Goal: Information Seeking & Learning: Learn about a topic

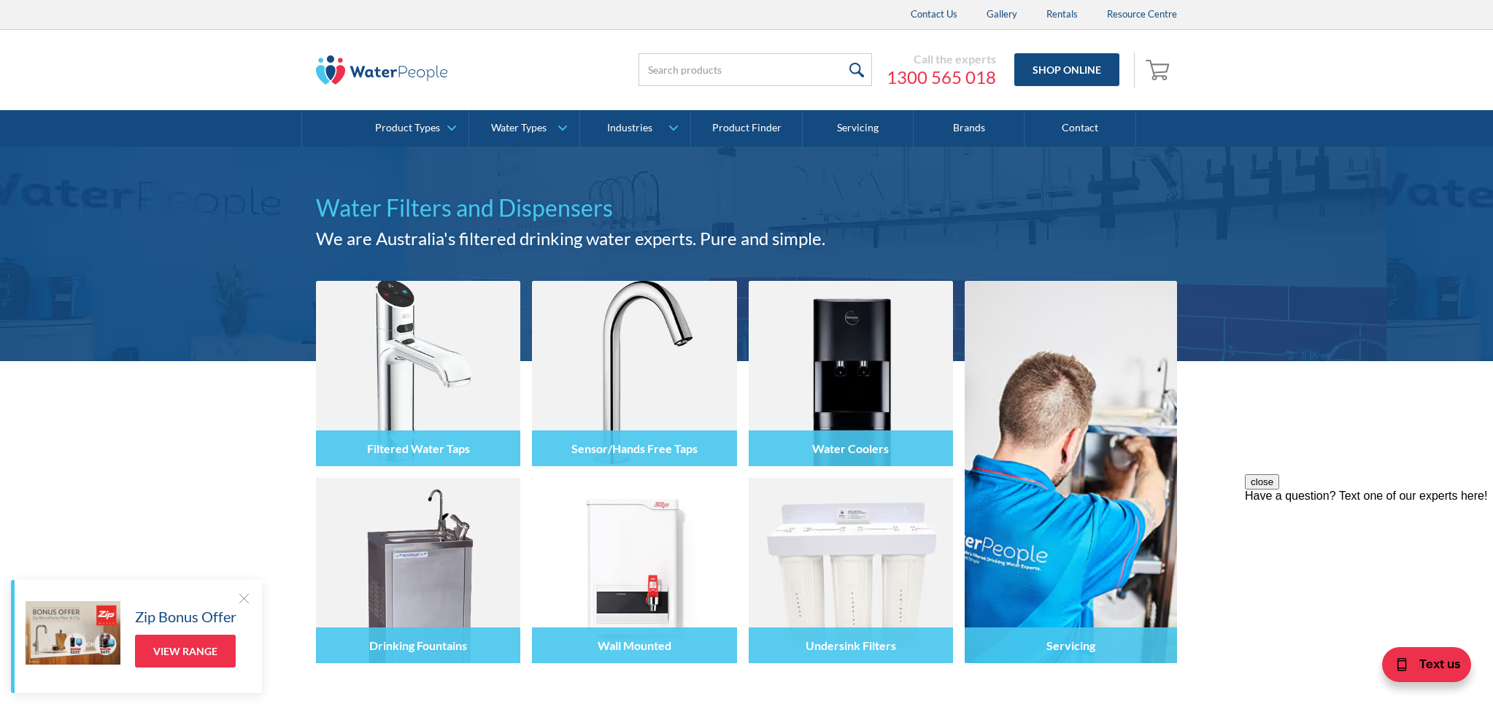
click at [245, 596] on div at bounding box center [243, 598] width 15 height 15
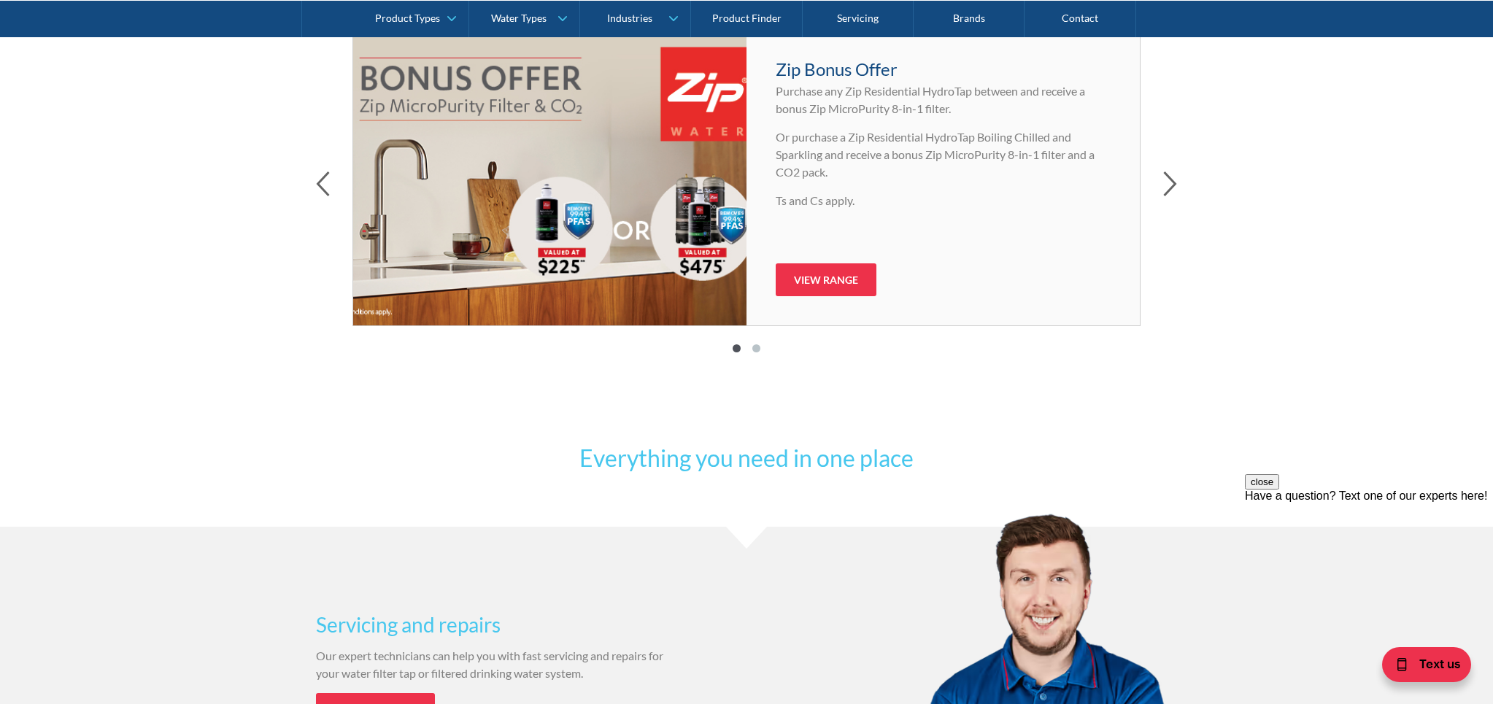
scroll to position [786, 0]
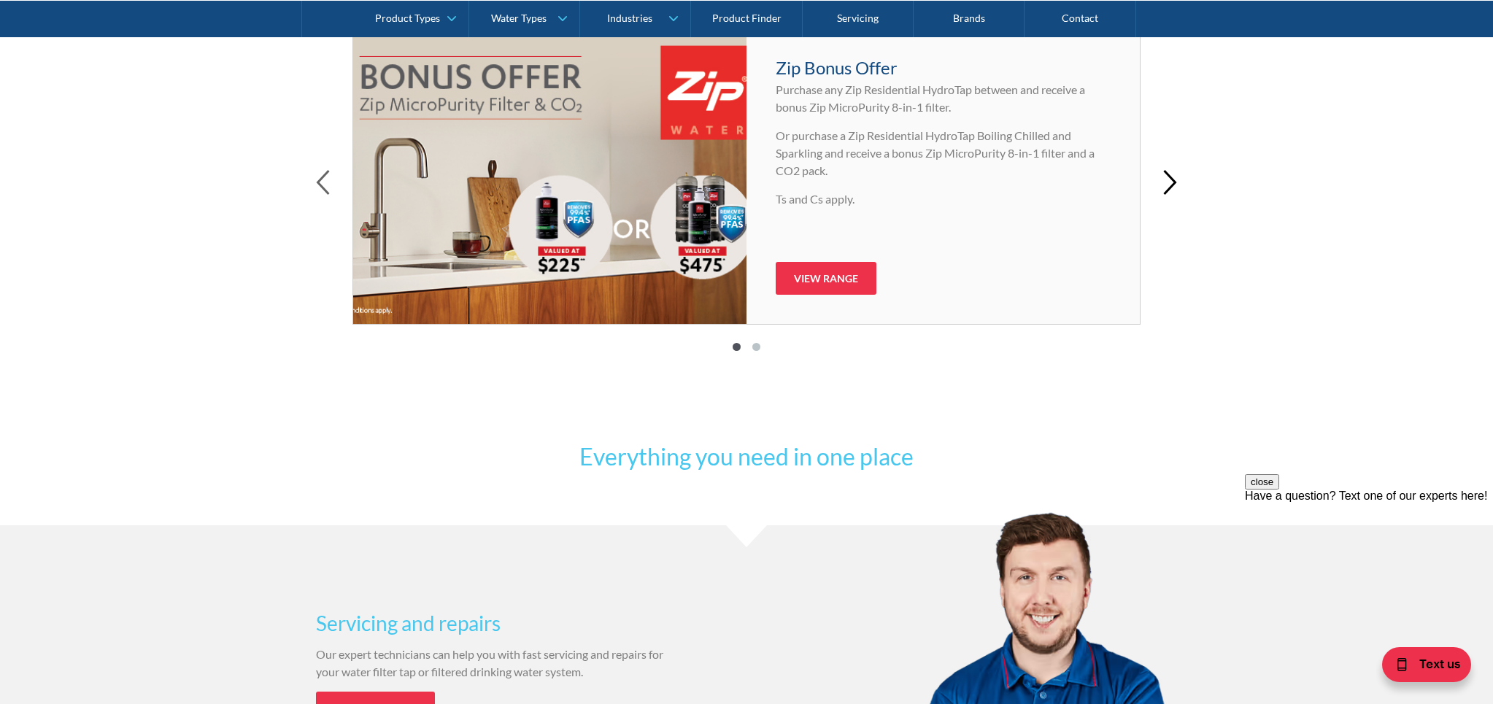
click at [1174, 180] on icon "button" at bounding box center [1170, 182] width 11 height 23
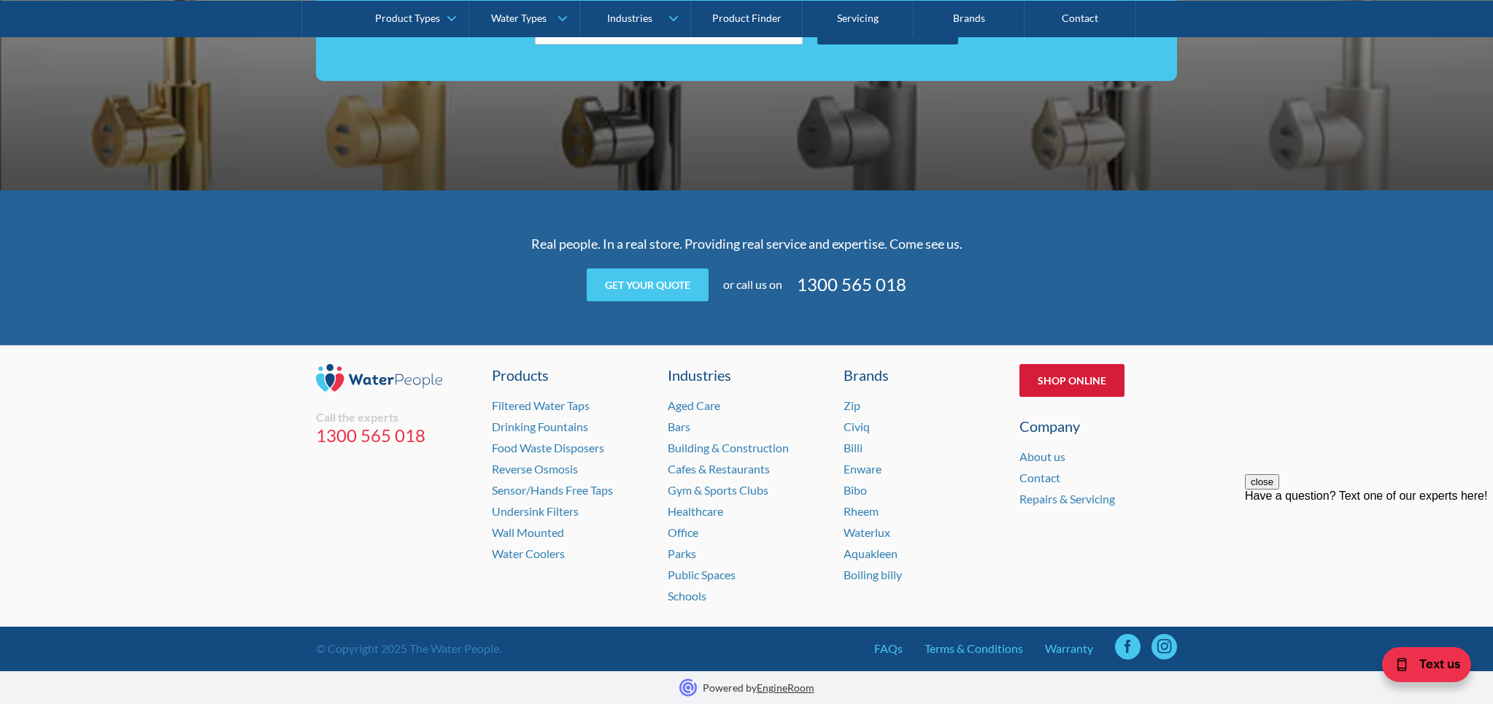
scroll to position [2869, 0]
click at [1039, 459] on link "About us" at bounding box center [1043, 457] width 46 height 14
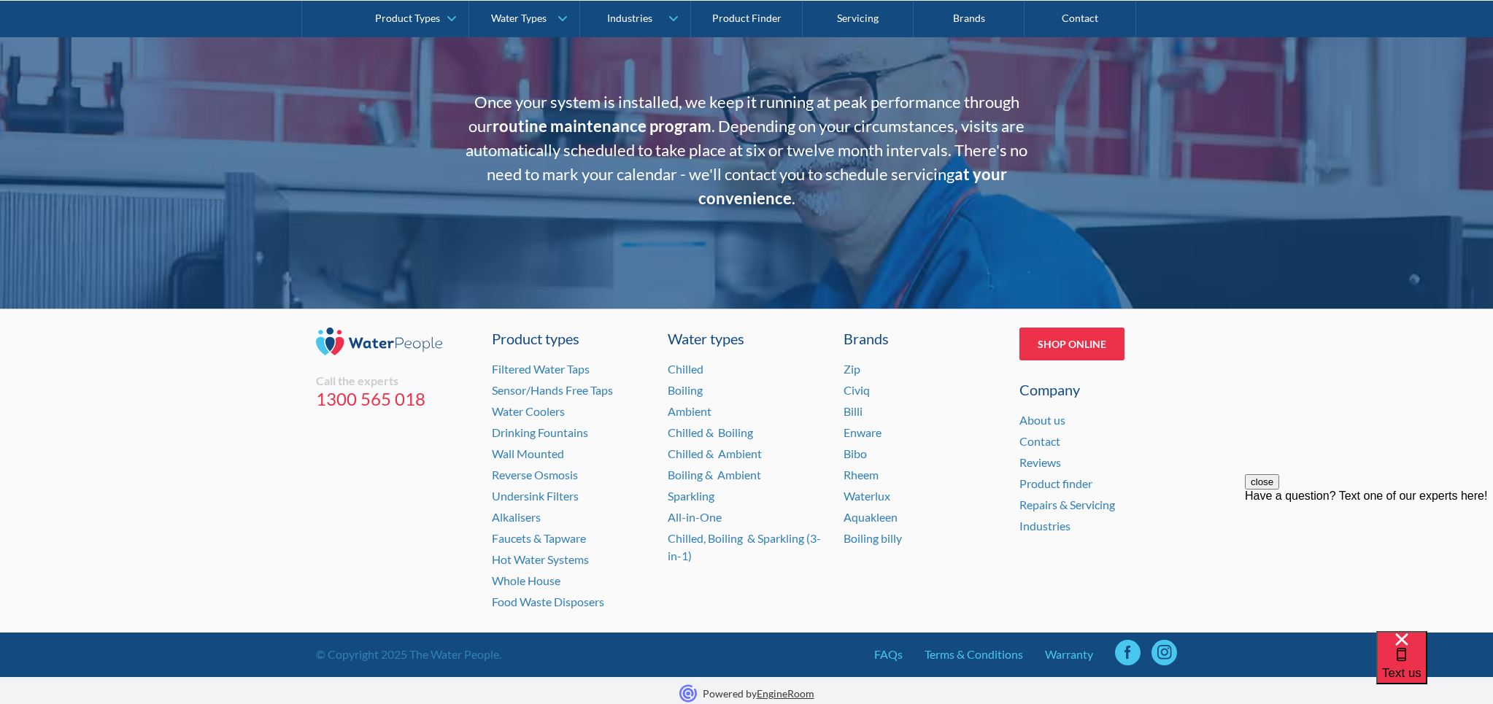
scroll to position [2893, 0]
click at [538, 331] on link "Product types" at bounding box center [571, 339] width 158 height 22
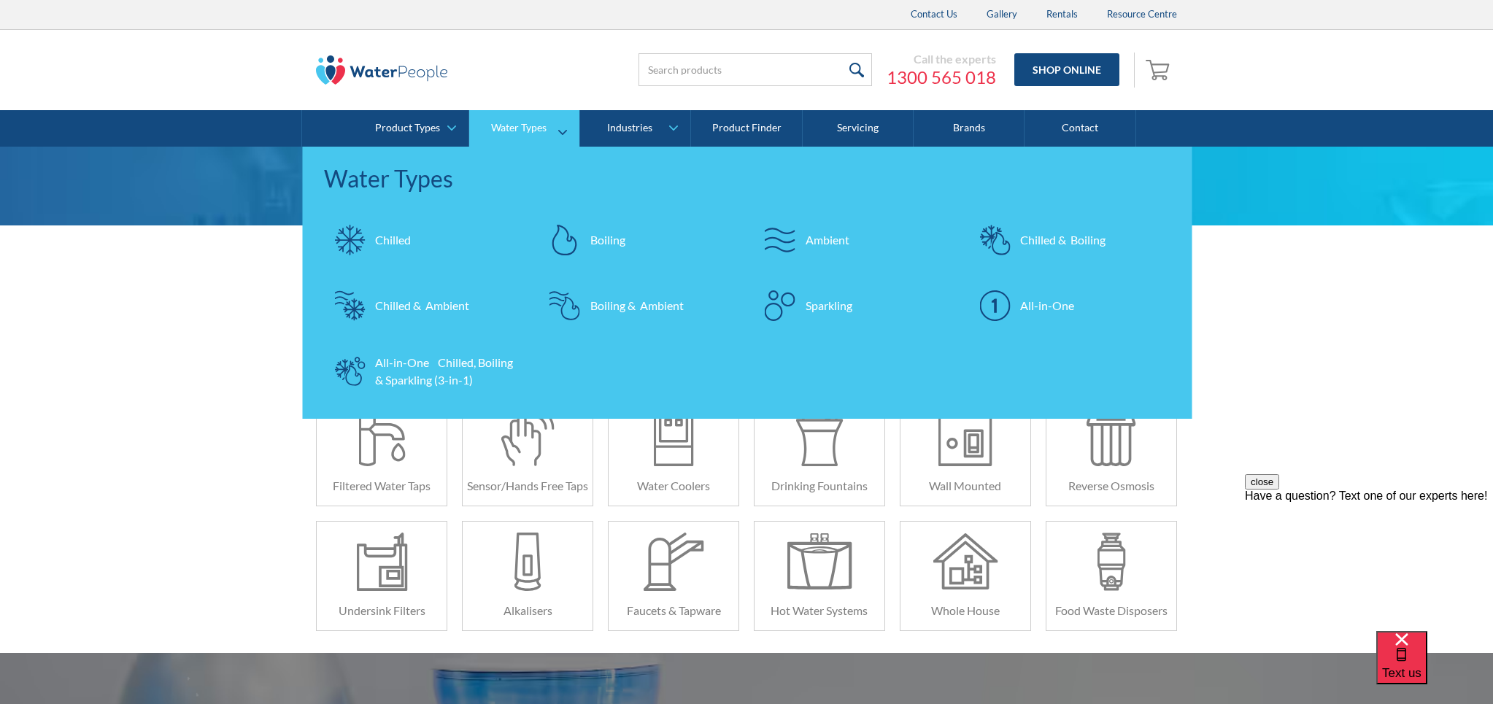
click at [423, 301] on div "Chilled & Ambient" at bounding box center [422, 306] width 94 height 18
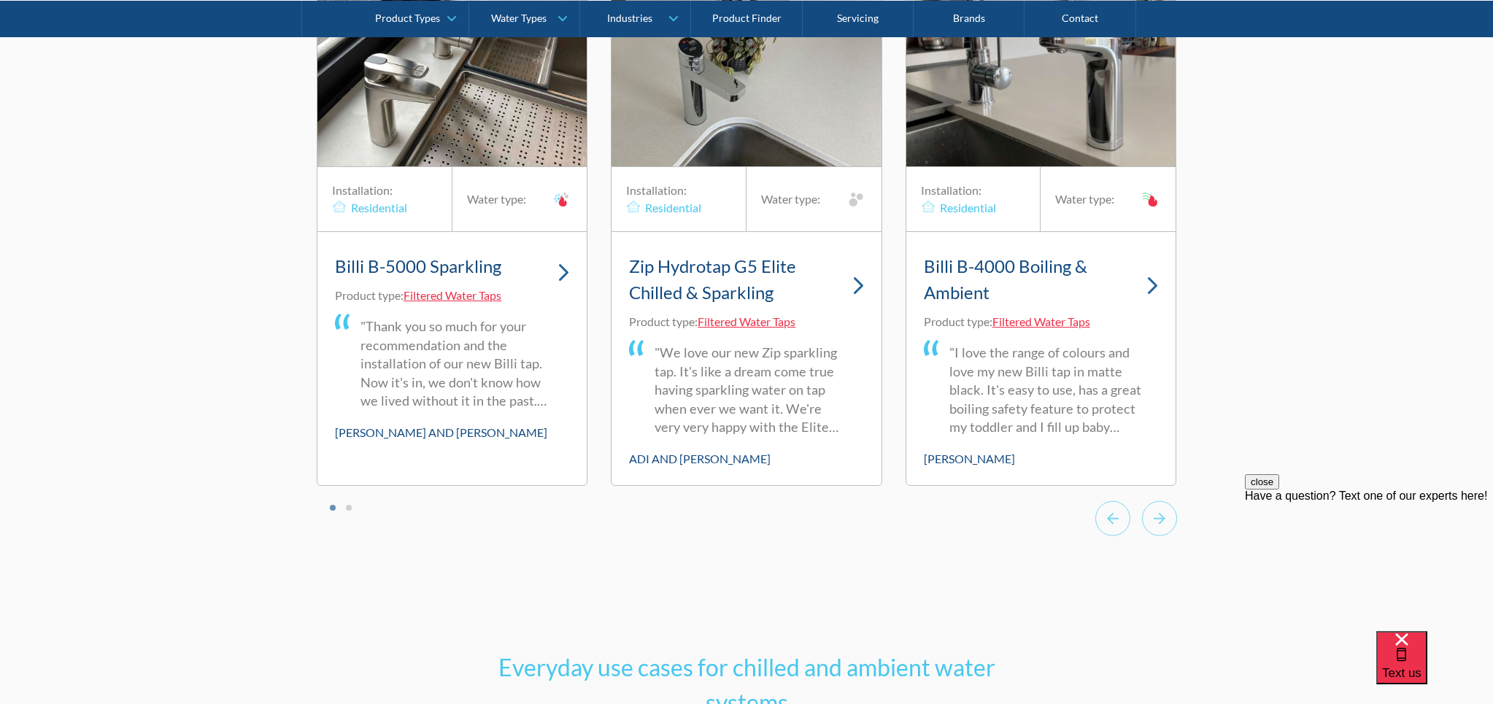
scroll to position [3863, 0]
click at [1163, 538] on icon "Next slide" at bounding box center [1159, 520] width 35 height 36
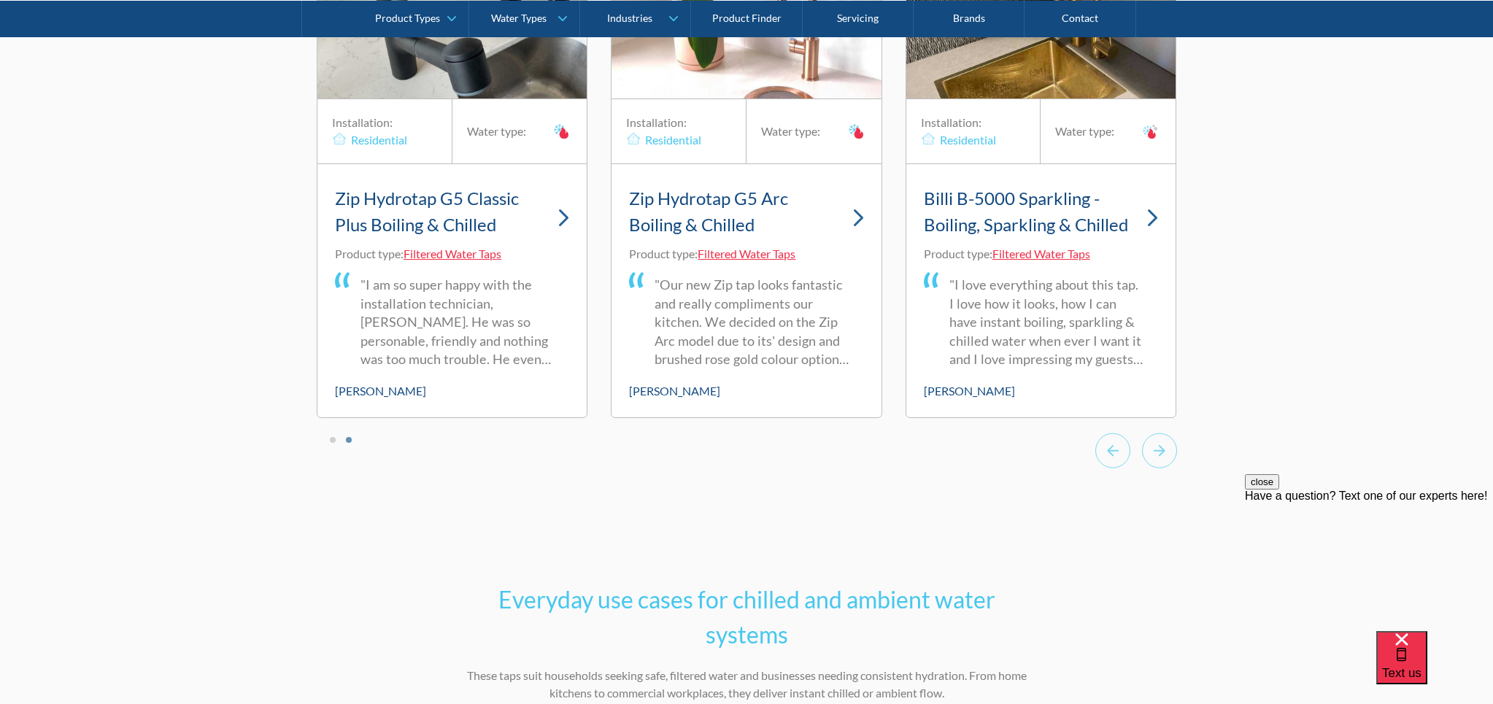
scroll to position [3956, 0]
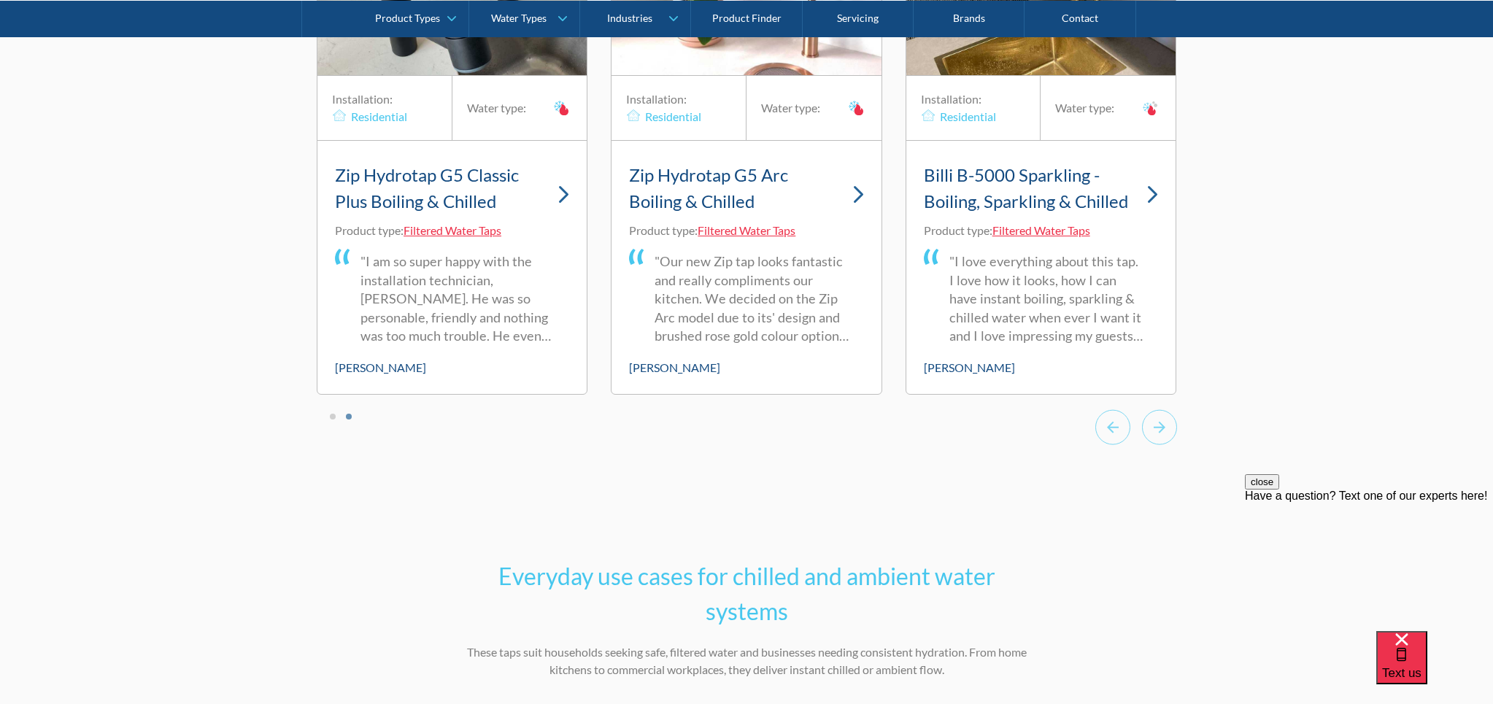
click at [861, 204] on img "5 of 6" at bounding box center [858, 194] width 11 height 18
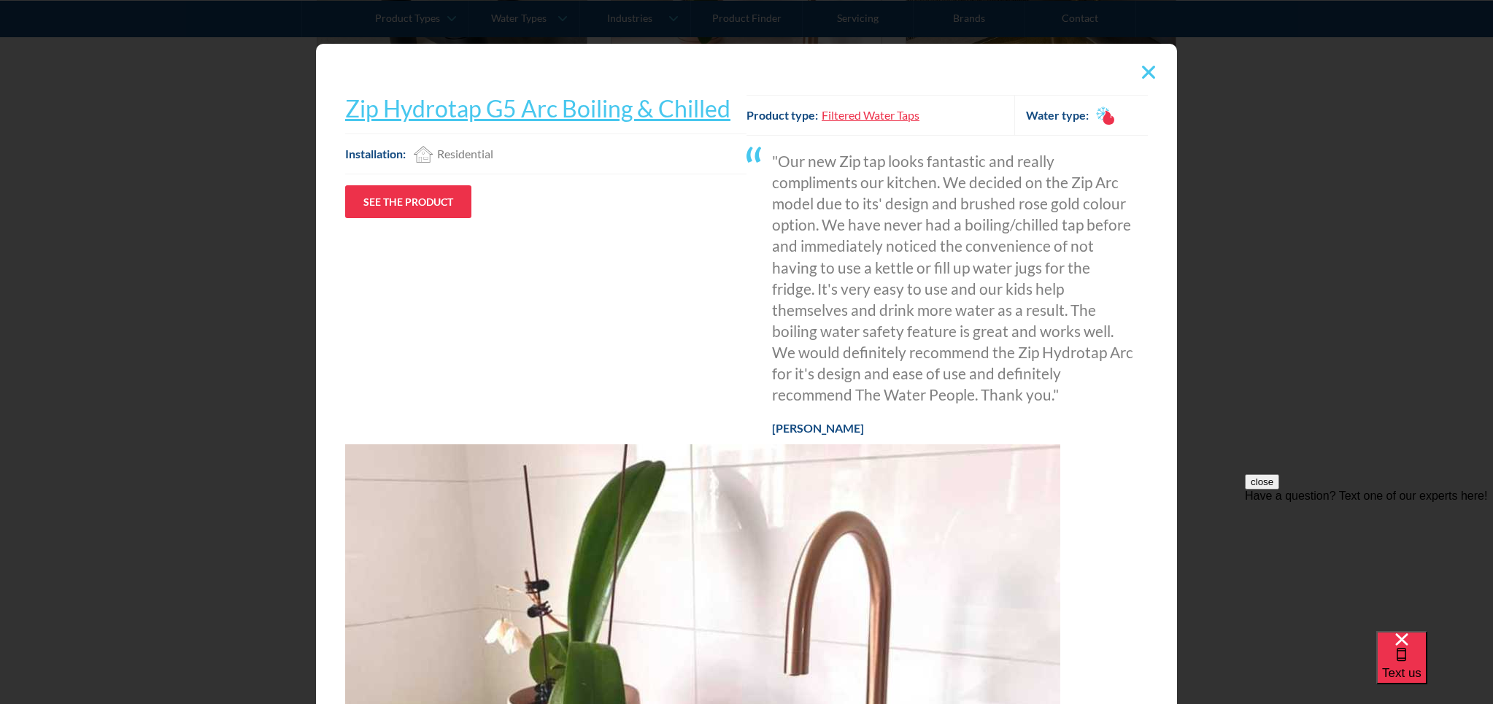
scroll to position [0, 0]
click at [412, 199] on link "See the product" at bounding box center [408, 201] width 126 height 33
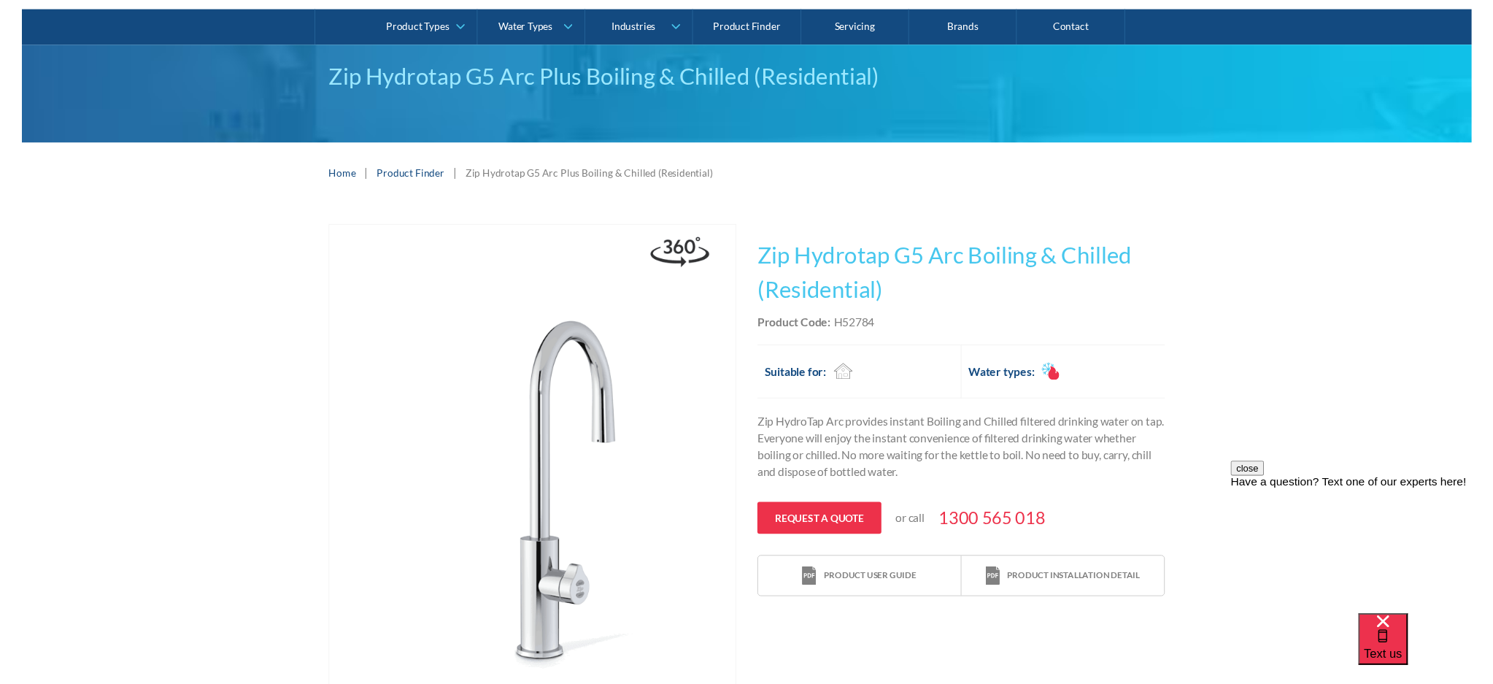
scroll to position [100, 0]
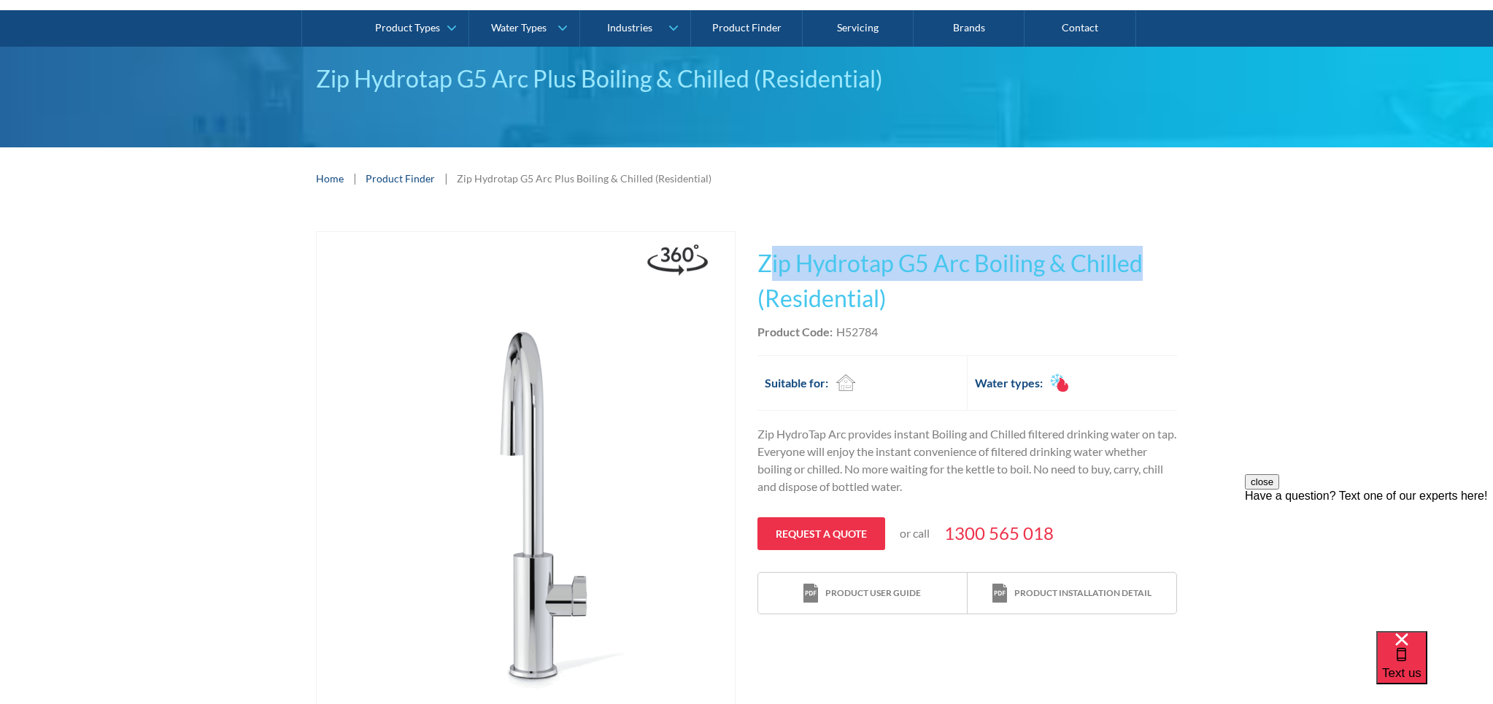
drag, startPoint x: 765, startPoint y: 261, endPoint x: 1151, endPoint y: 274, distance: 386.3
click at [1151, 274] on h1 "Zip Hydrotap G5 Arc Boiling & Chilled (Residential)" at bounding box center [968, 281] width 420 height 70
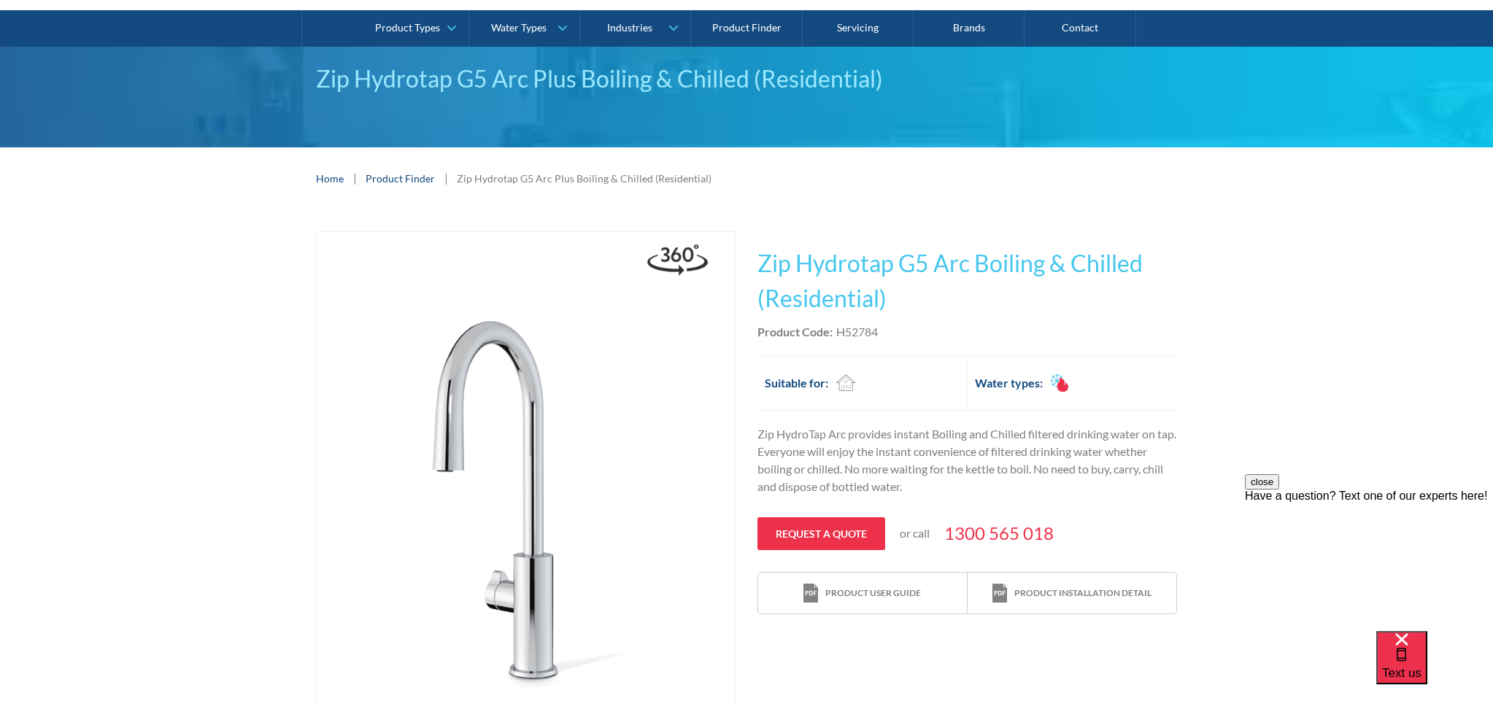
drag, startPoint x: 1268, startPoint y: 286, endPoint x: 847, endPoint y: 250, distance: 421.9
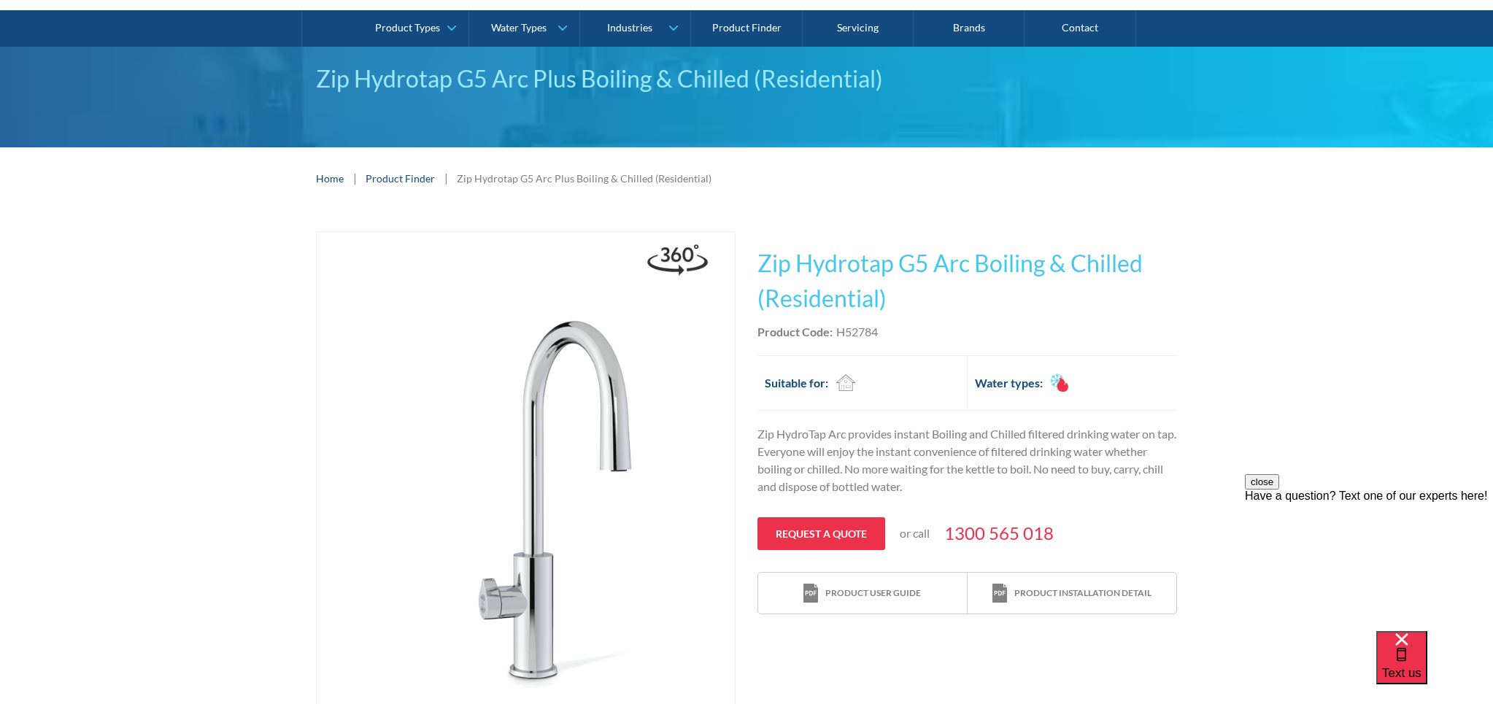
click at [1267, 286] on div "Play video Fits Most Brands Best Seller No items found. This tap design is incl…" at bounding box center [746, 585] width 1493 height 753
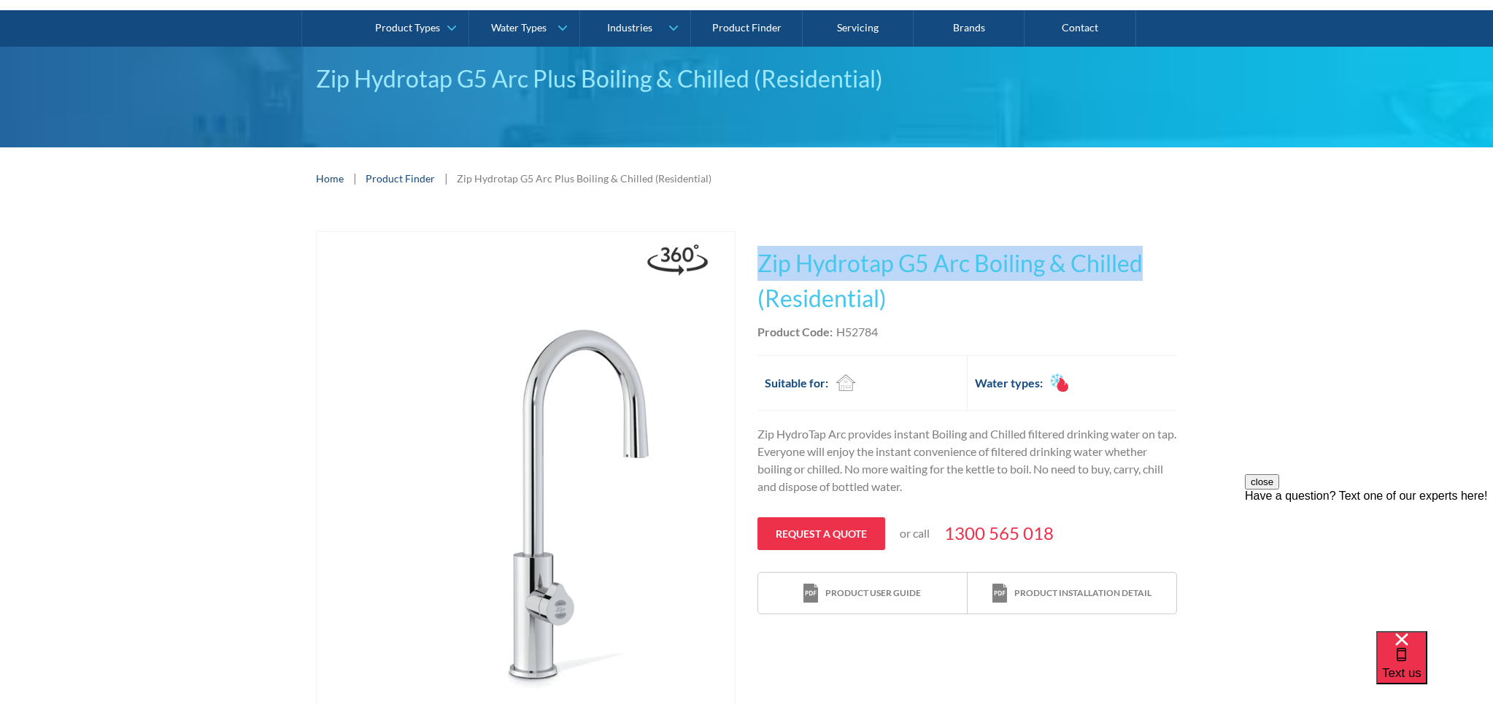
drag, startPoint x: 757, startPoint y: 261, endPoint x: 1104, endPoint y: 269, distance: 347.5
click at [1158, 271] on h1 "Zip Hydrotap G5 Arc Boiling & Chilled (Residential)" at bounding box center [968, 281] width 420 height 70
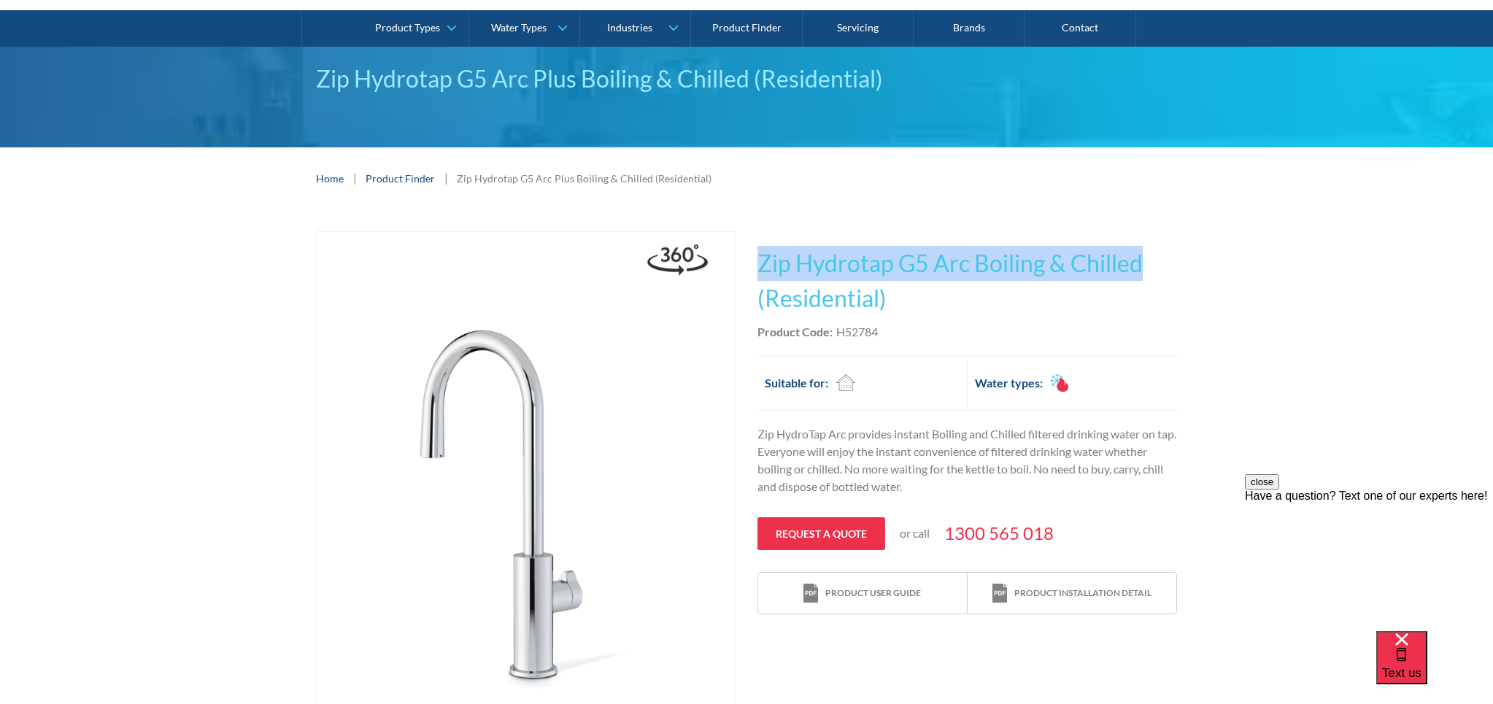
copy h1 "Zip Hydrotap G5 Arc Boiling & Chilled"
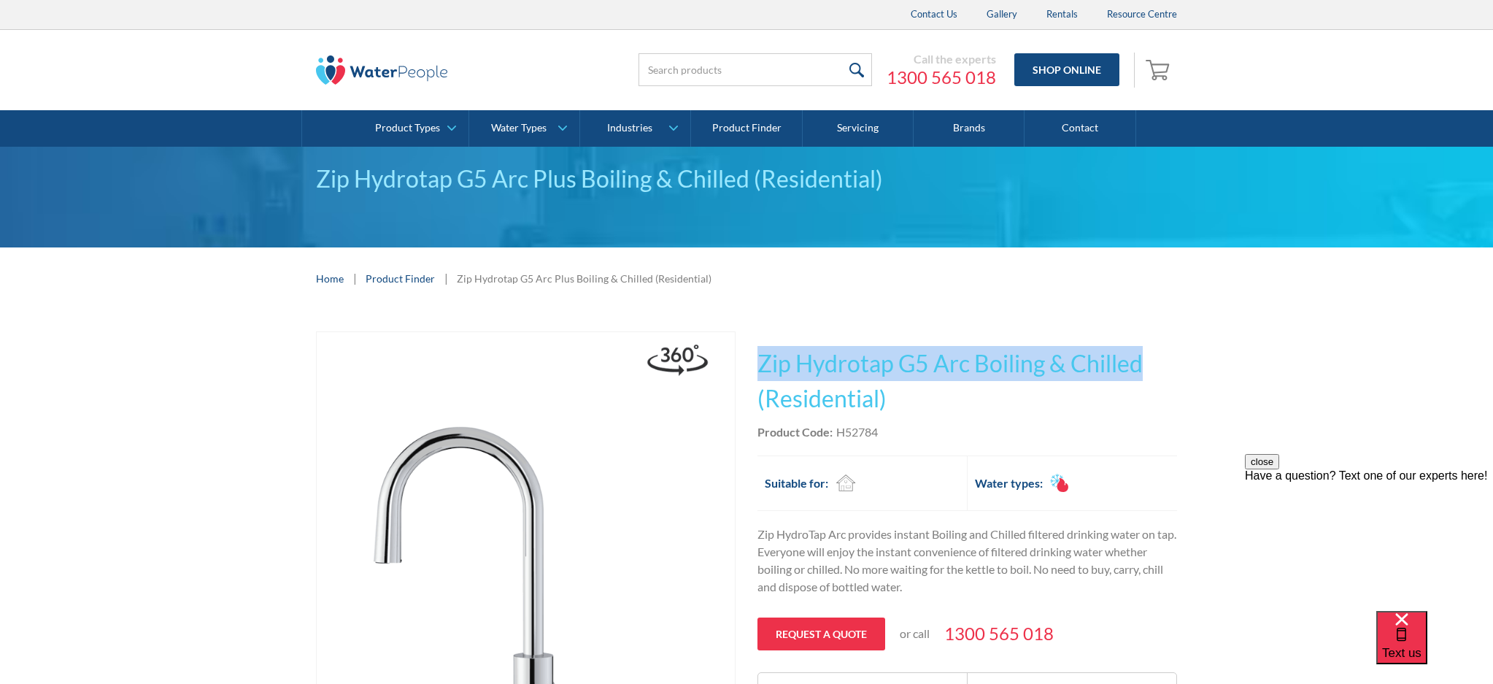
scroll to position [0, 0]
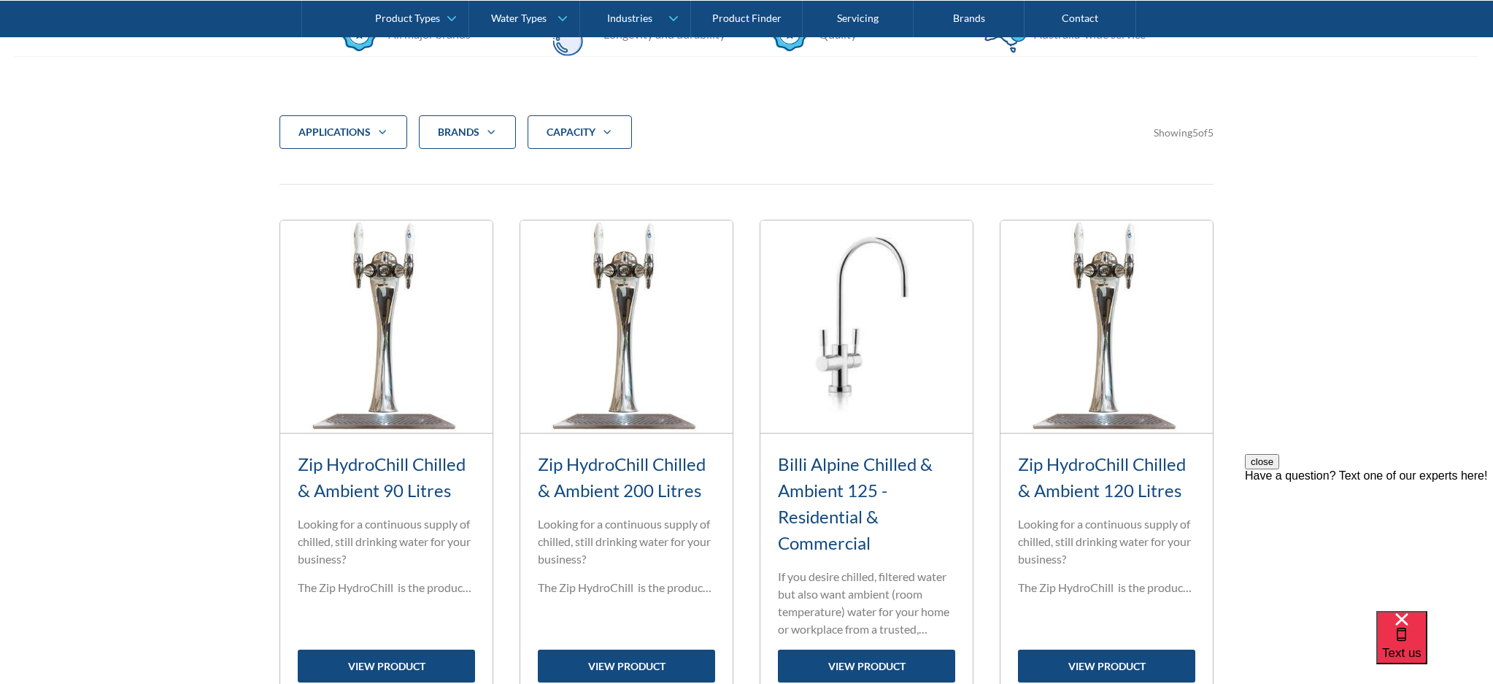
scroll to position [468, 0]
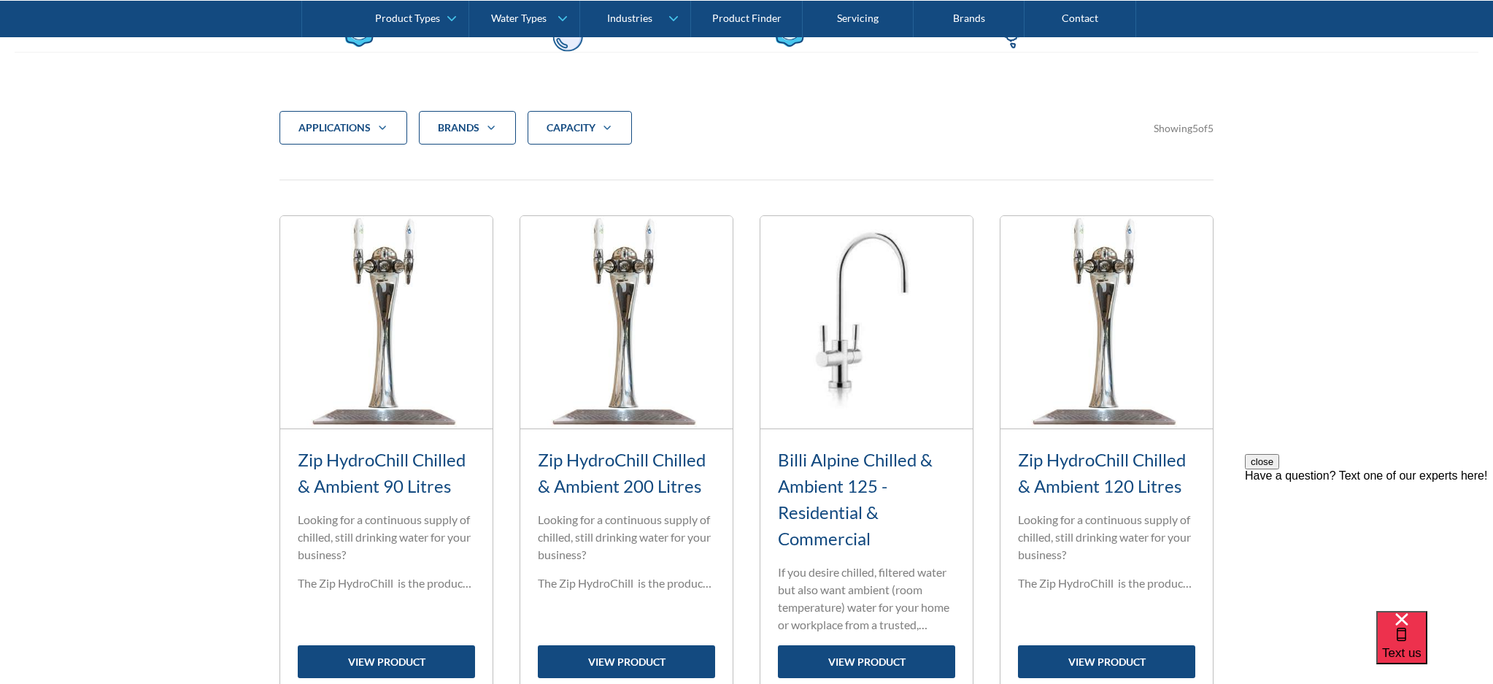
click at [473, 127] on div "Brands" at bounding box center [459, 127] width 42 height 15
click at [442, 193] on div "Filter 5" at bounding box center [440, 194] width 13 height 13
click at [449, 193] on input "Billi" at bounding box center [453, 190] width 9 height 9
checkbox input "true"
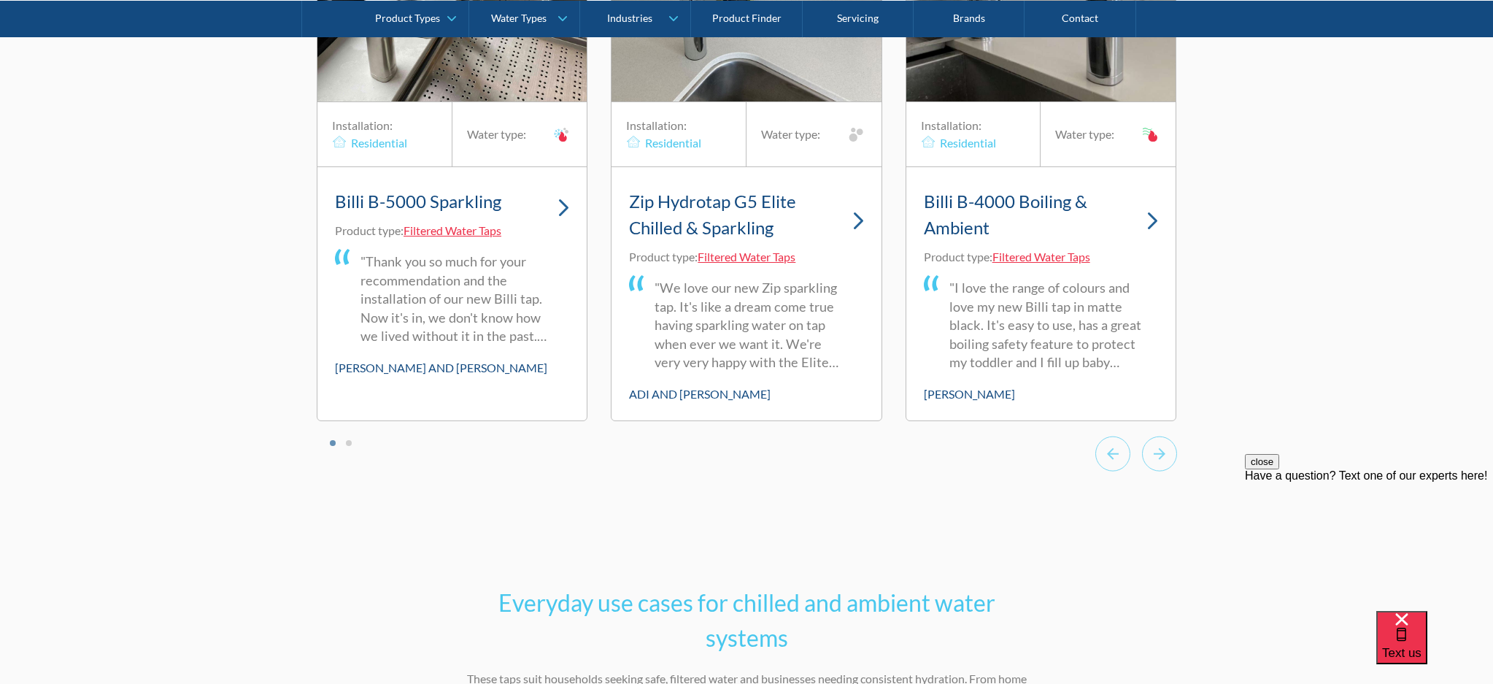
scroll to position [3498, 0]
click at [1158, 470] on icon "Next slide" at bounding box center [1159, 452] width 35 height 36
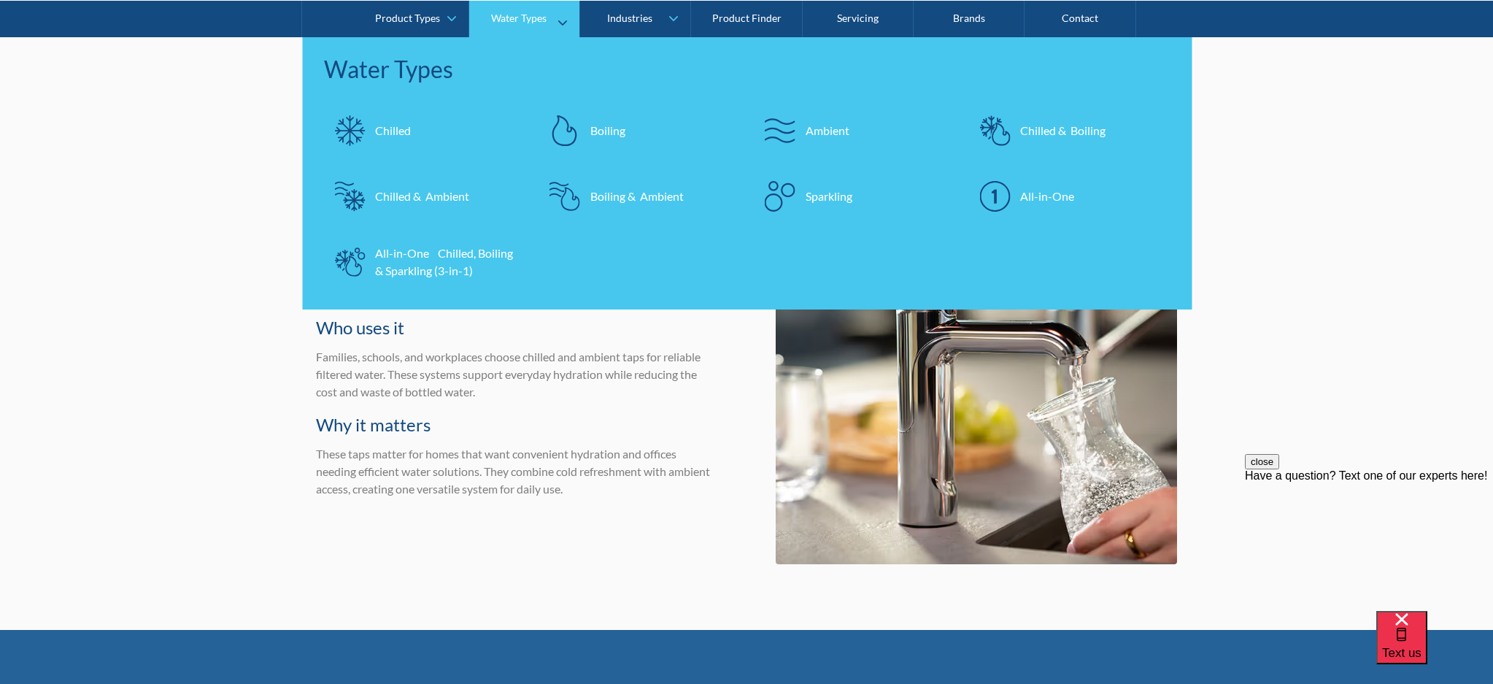
scroll to position [2152, 0]
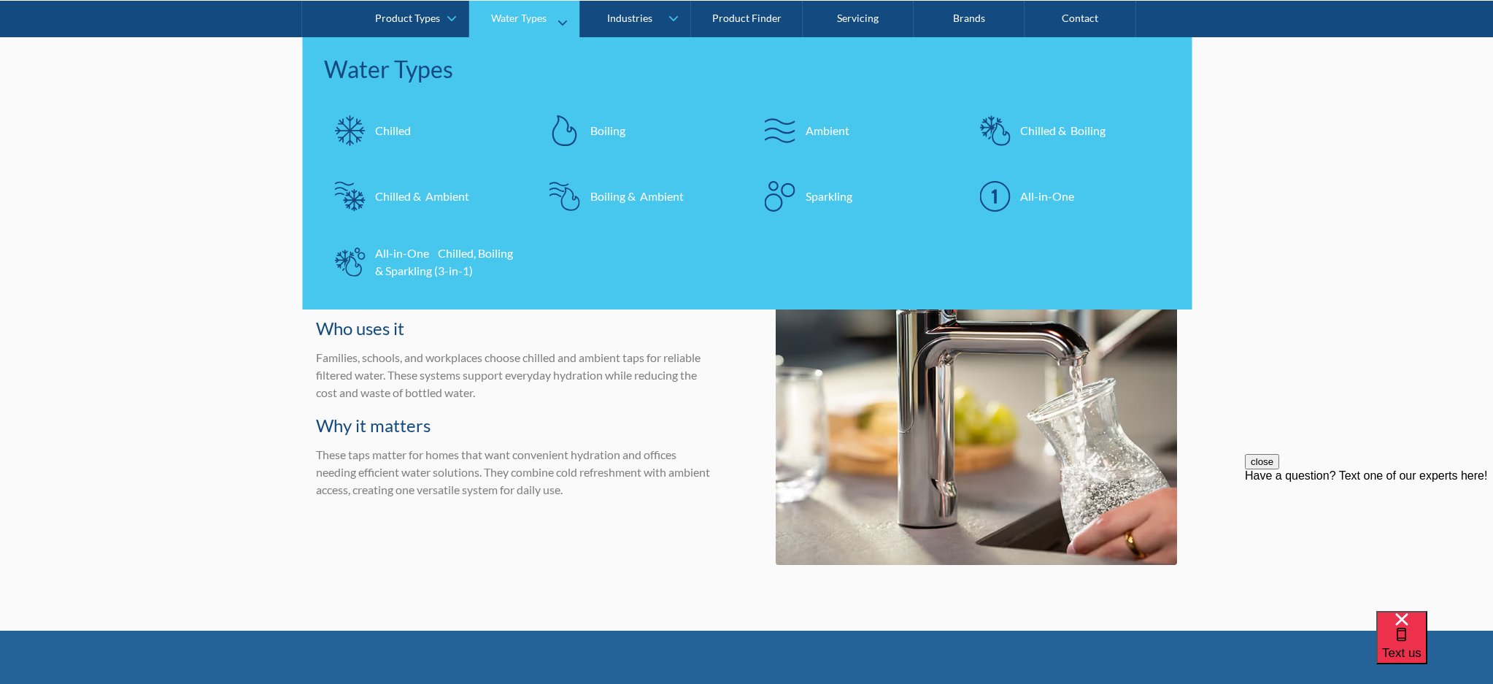
click at [379, 124] on div "Chilled" at bounding box center [393, 130] width 36 height 18
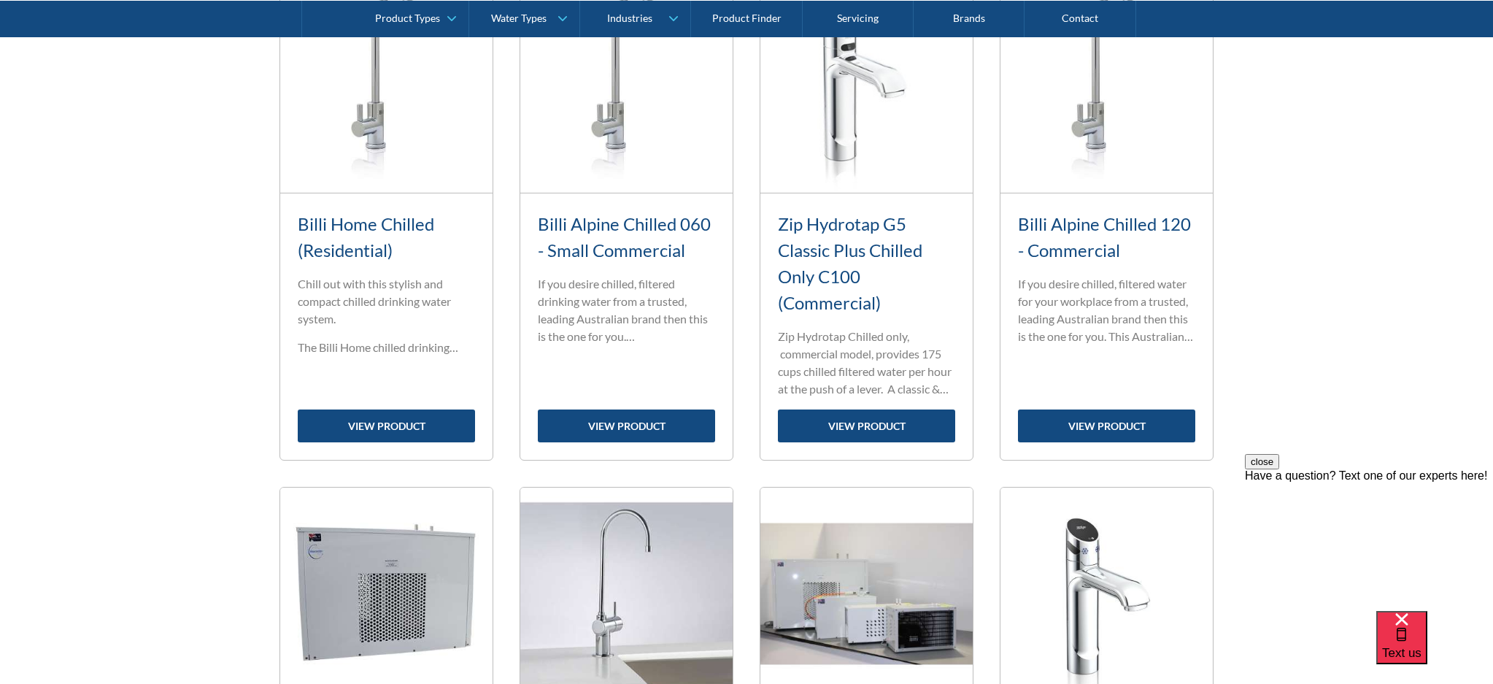
scroll to position [1204, 0]
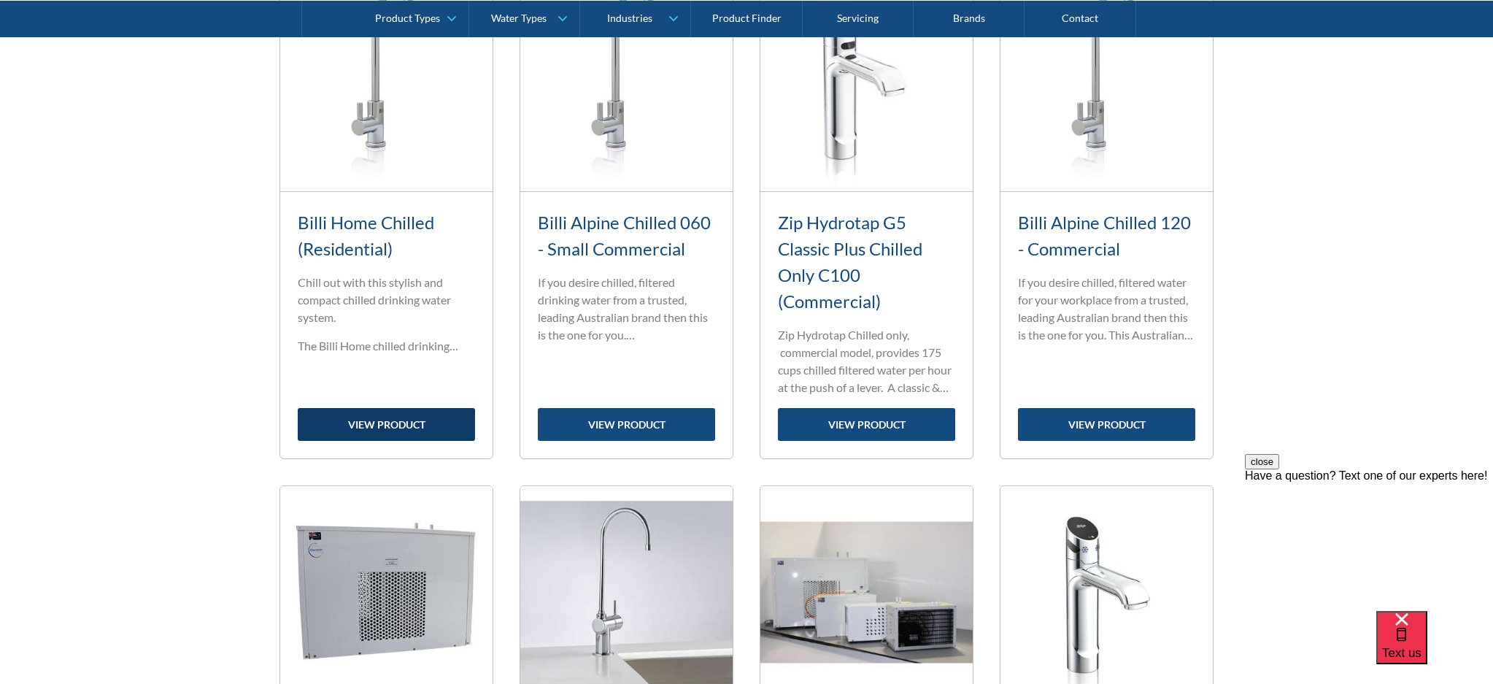
click at [390, 441] on link "view product" at bounding box center [386, 424] width 177 height 33
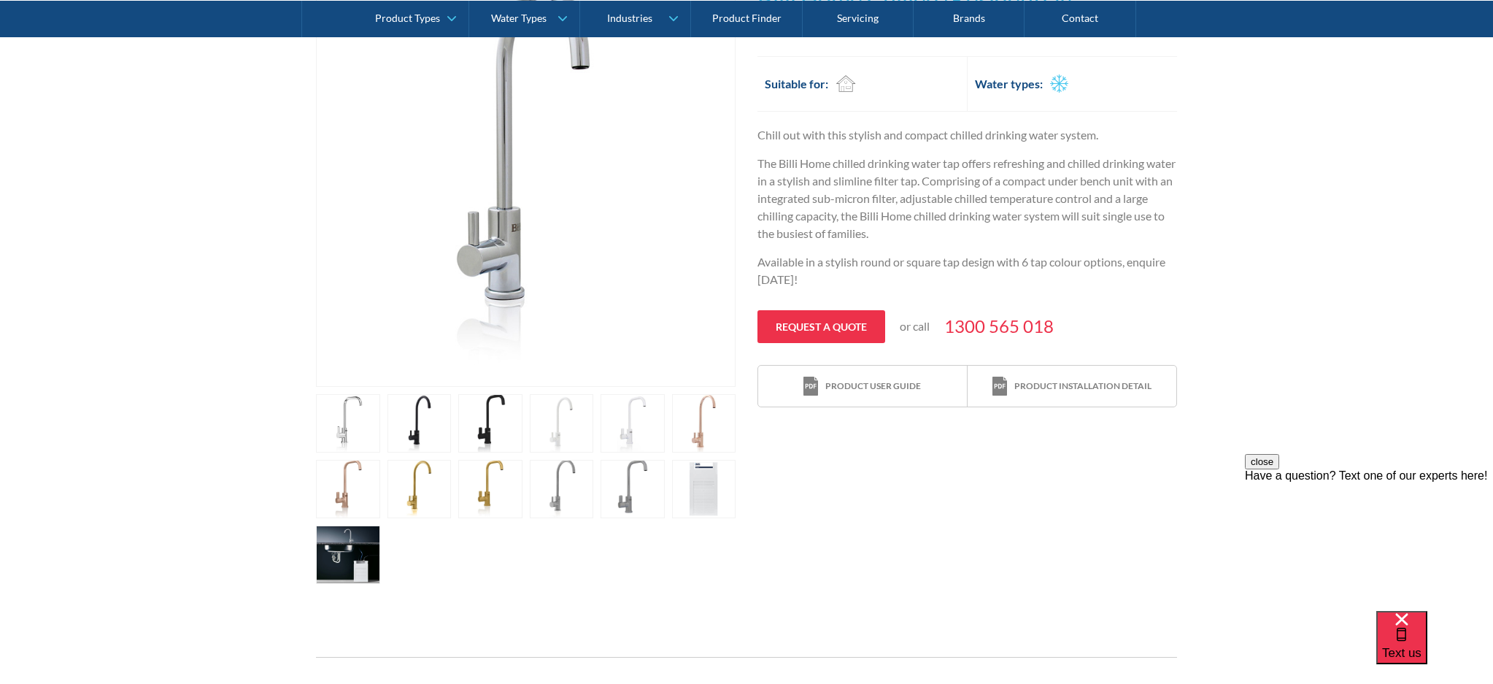
scroll to position [372, 0]
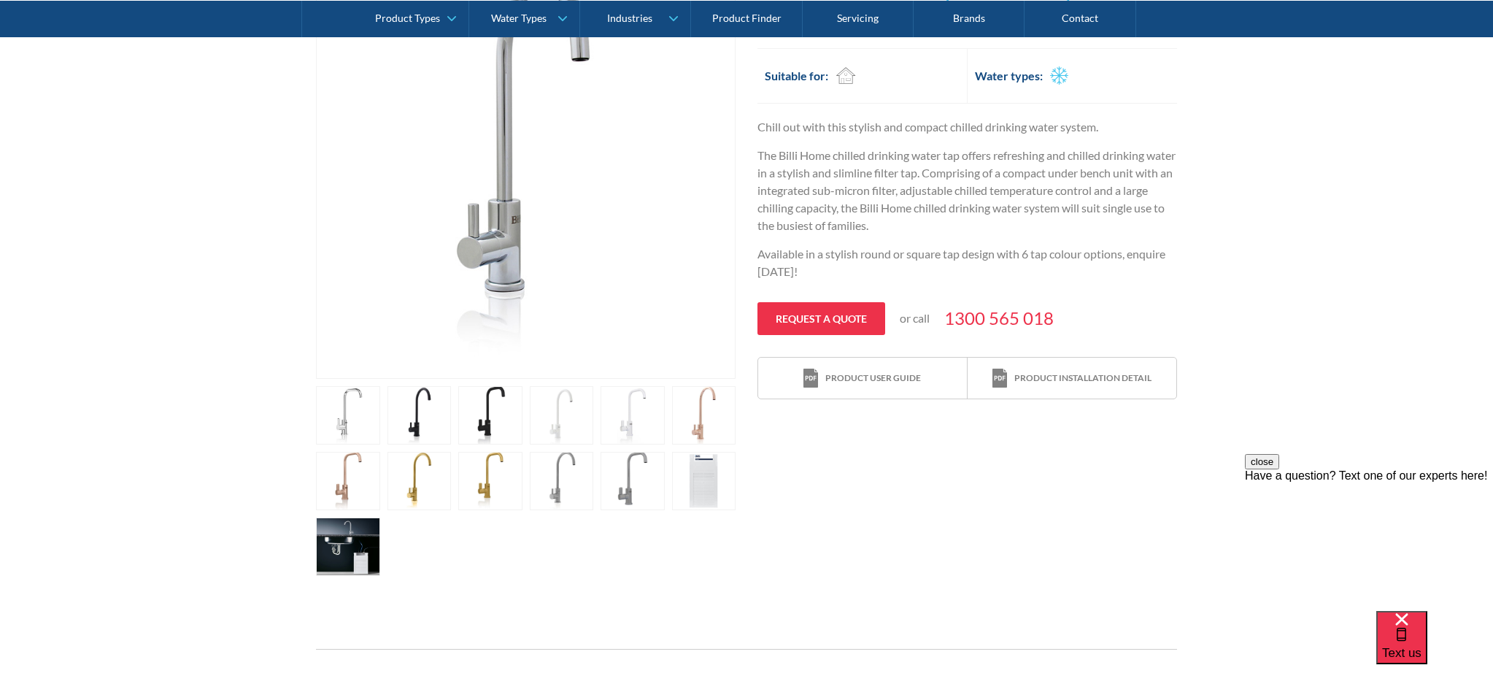
click at [332, 547] on link "open lightbox" at bounding box center [348, 546] width 64 height 58
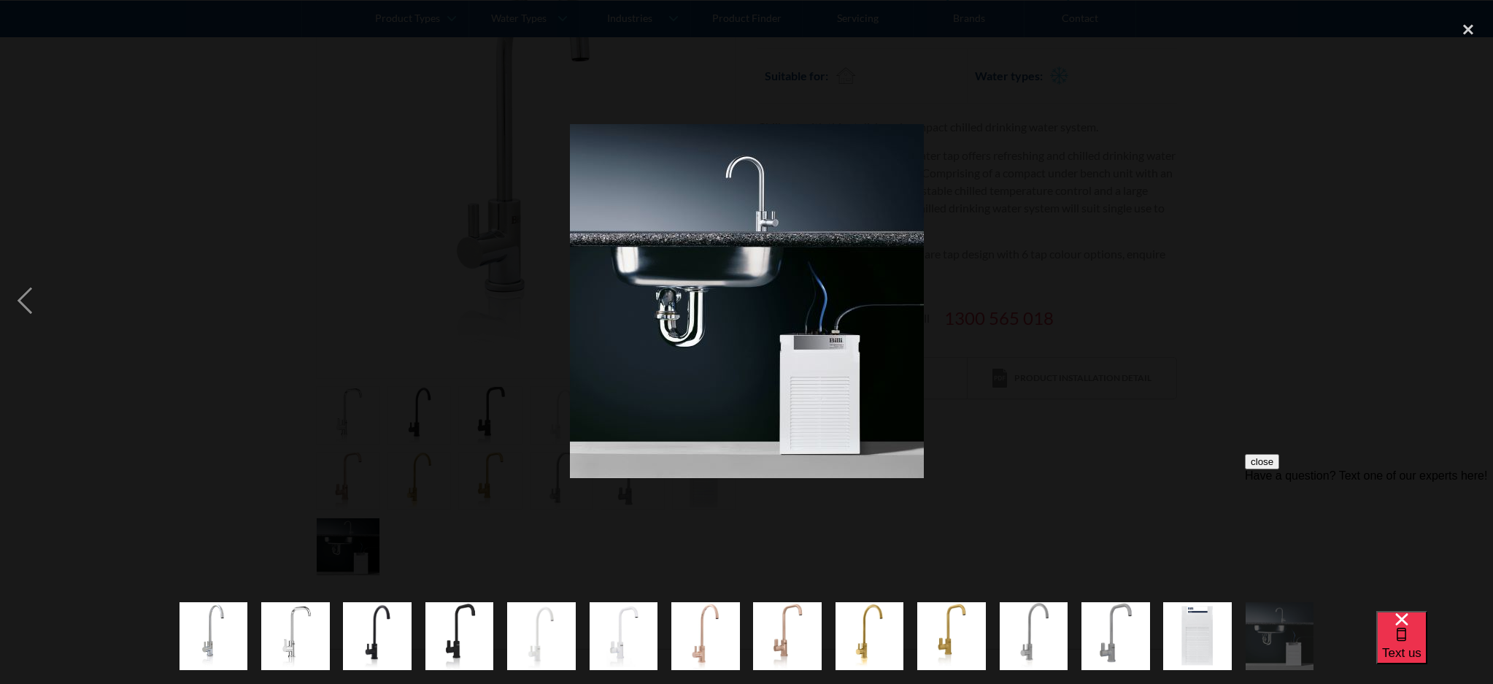
click at [1195, 644] on img "show item 13 of 14" at bounding box center [1197, 636] width 69 height 69
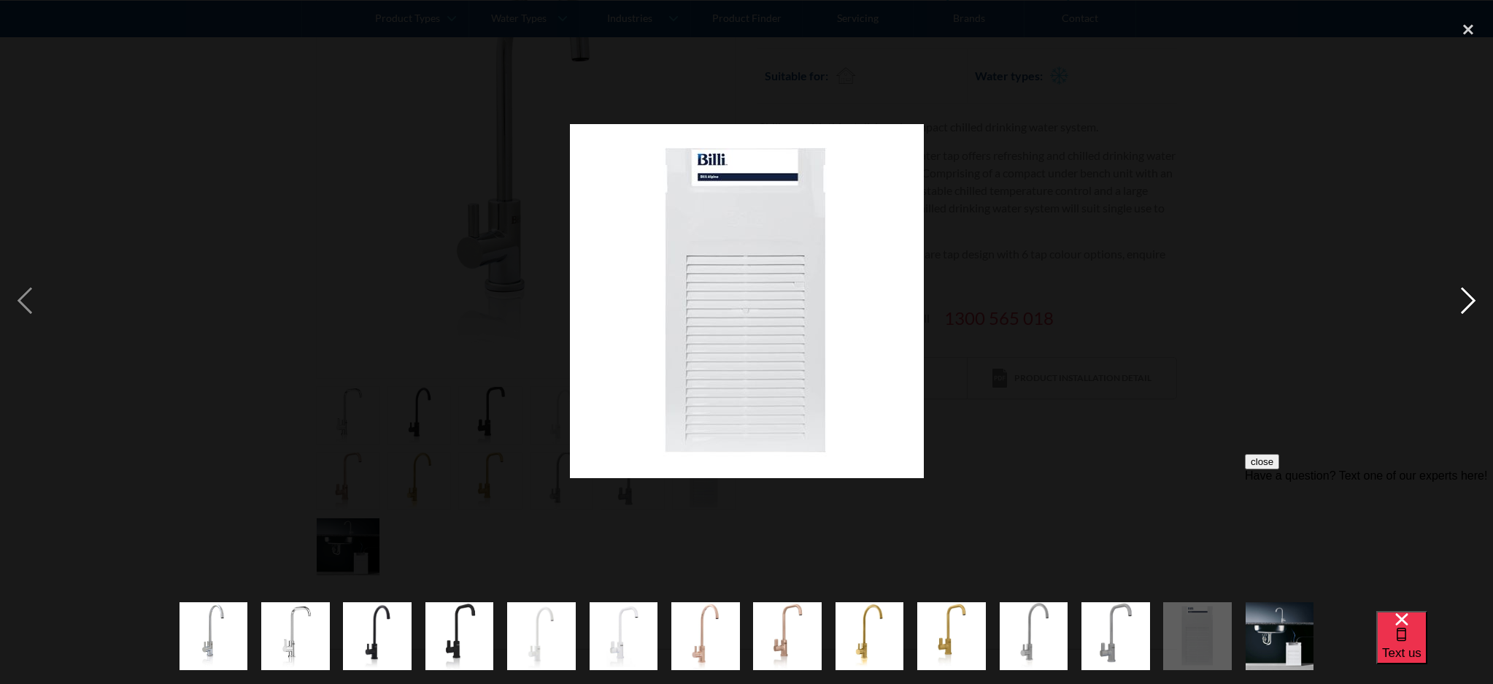
drag, startPoint x: 1468, startPoint y: 30, endPoint x: 1460, endPoint y: 49, distance: 20.6
click at [1468, 30] on div "close lightbox" at bounding box center [1469, 30] width 50 height 32
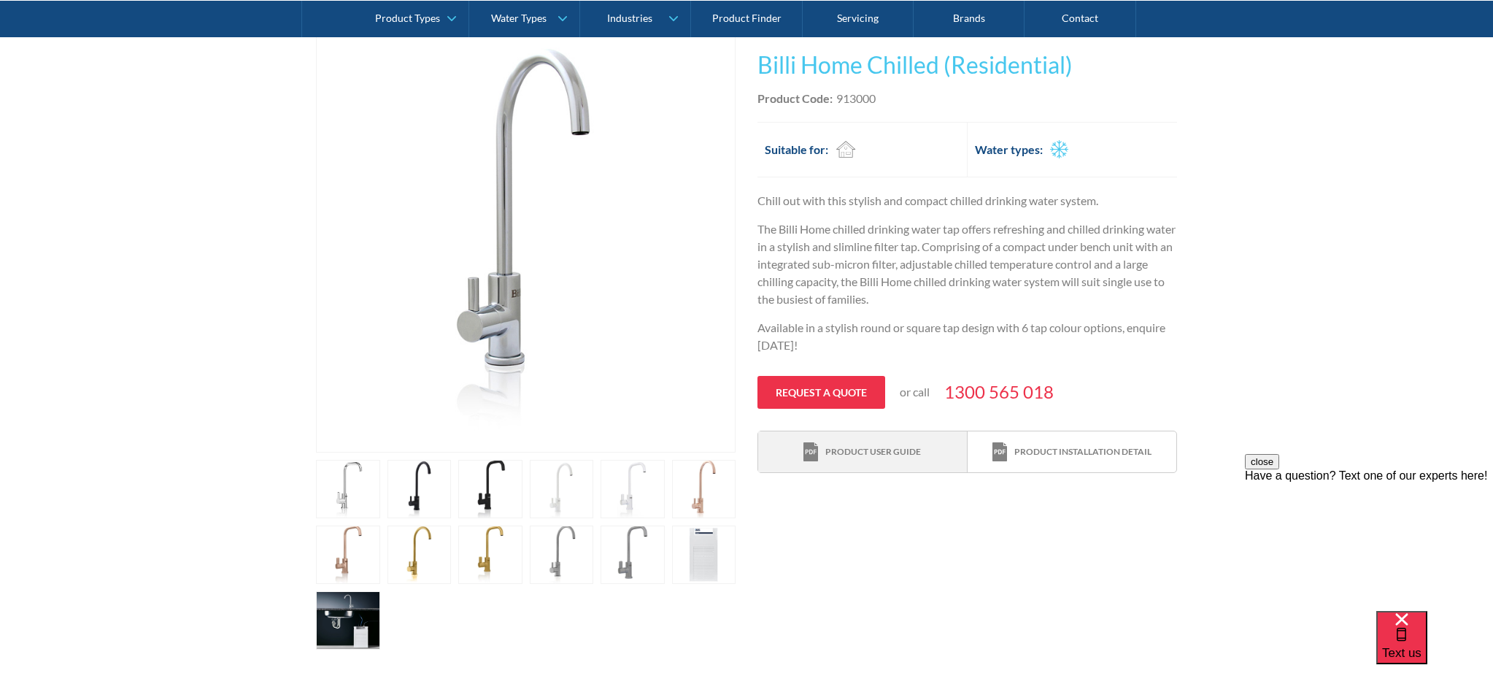
scroll to position [296, 1]
click at [869, 453] on div "Product user guide" at bounding box center [874, 453] width 96 height 13
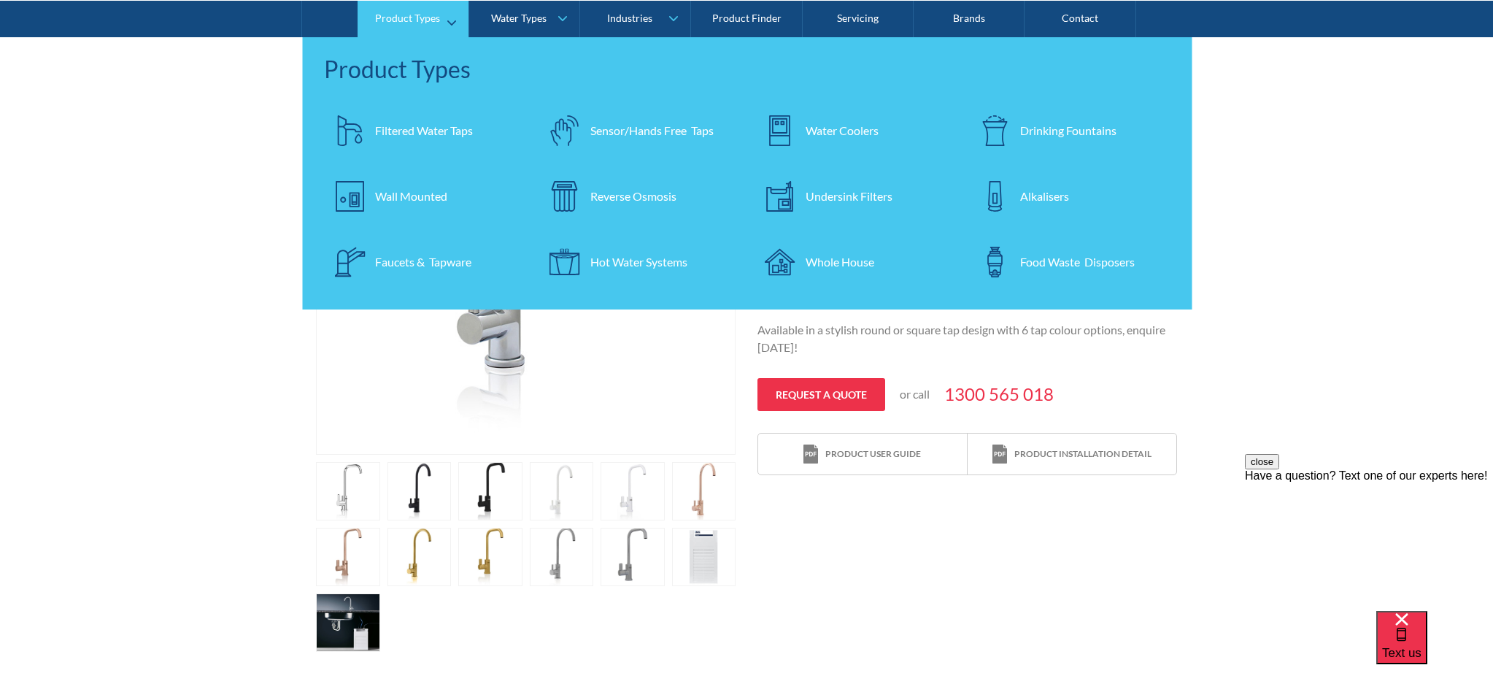
click at [846, 129] on div "Water Coolers" at bounding box center [842, 130] width 73 height 18
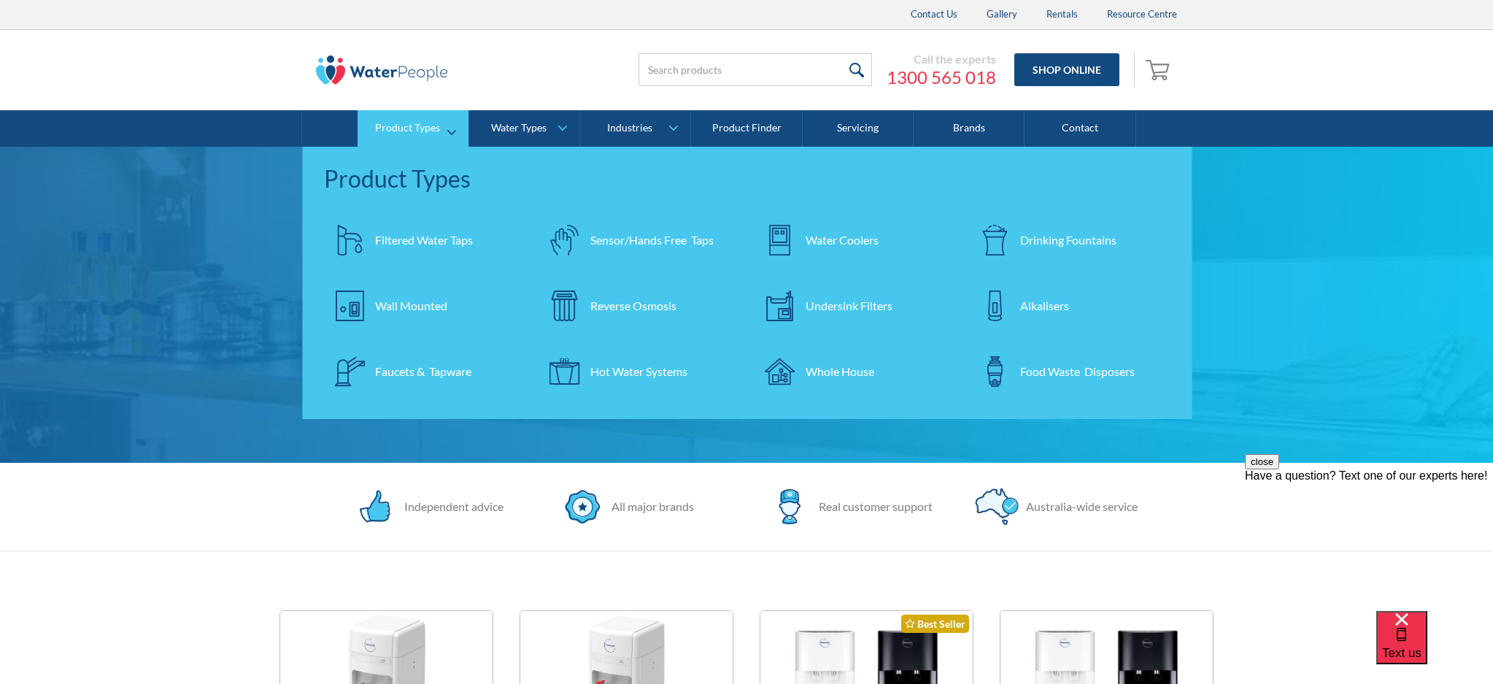
click at [1019, 238] on div at bounding box center [994, 240] width 51 height 51
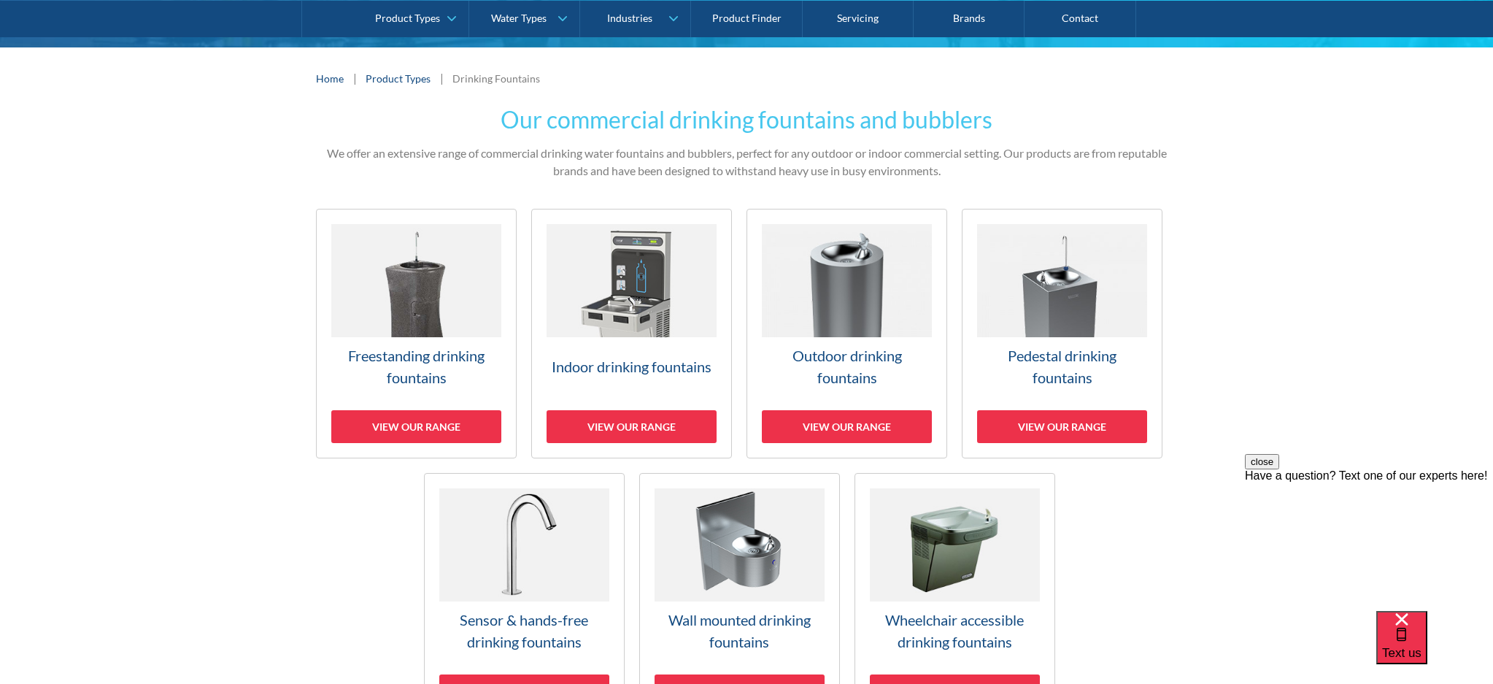
scroll to position [285, 0]
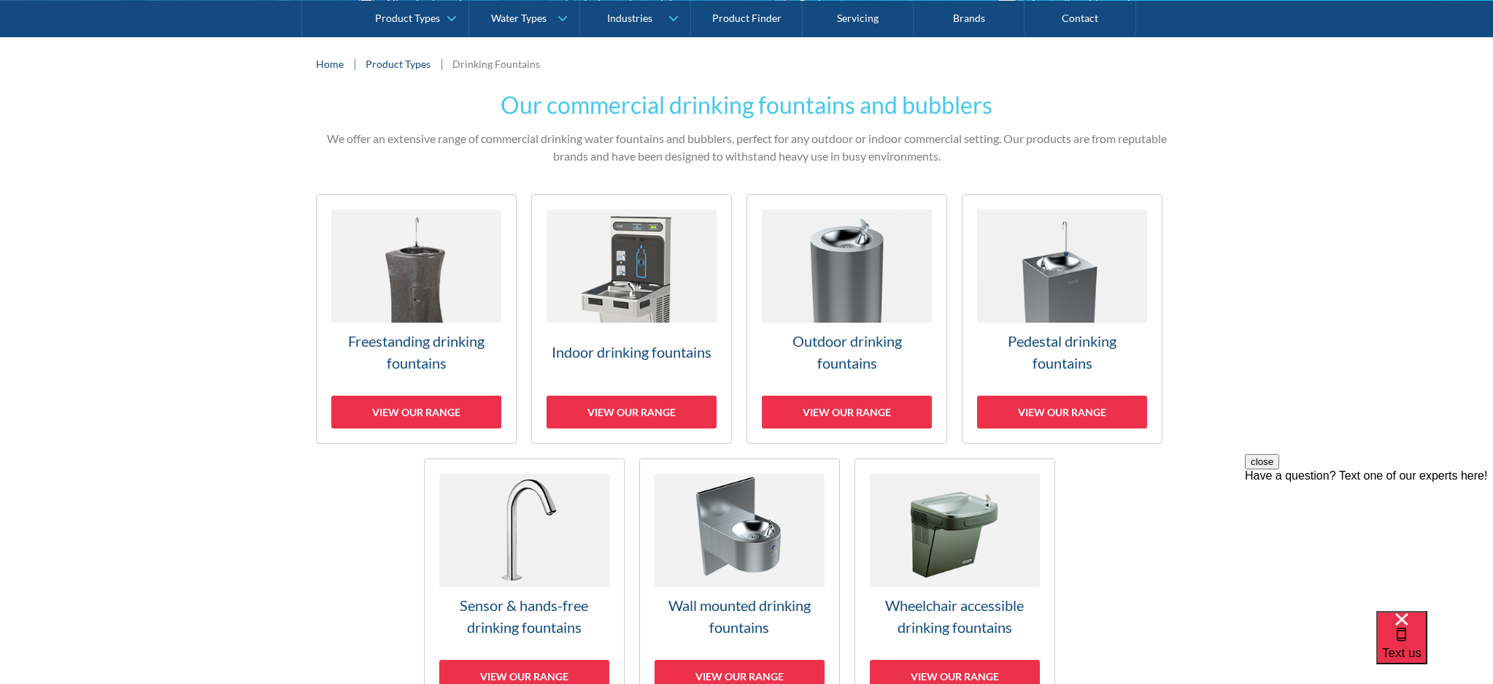
click at [635, 332] on link "Indoor drinking fountains View our range" at bounding box center [631, 319] width 201 height 250
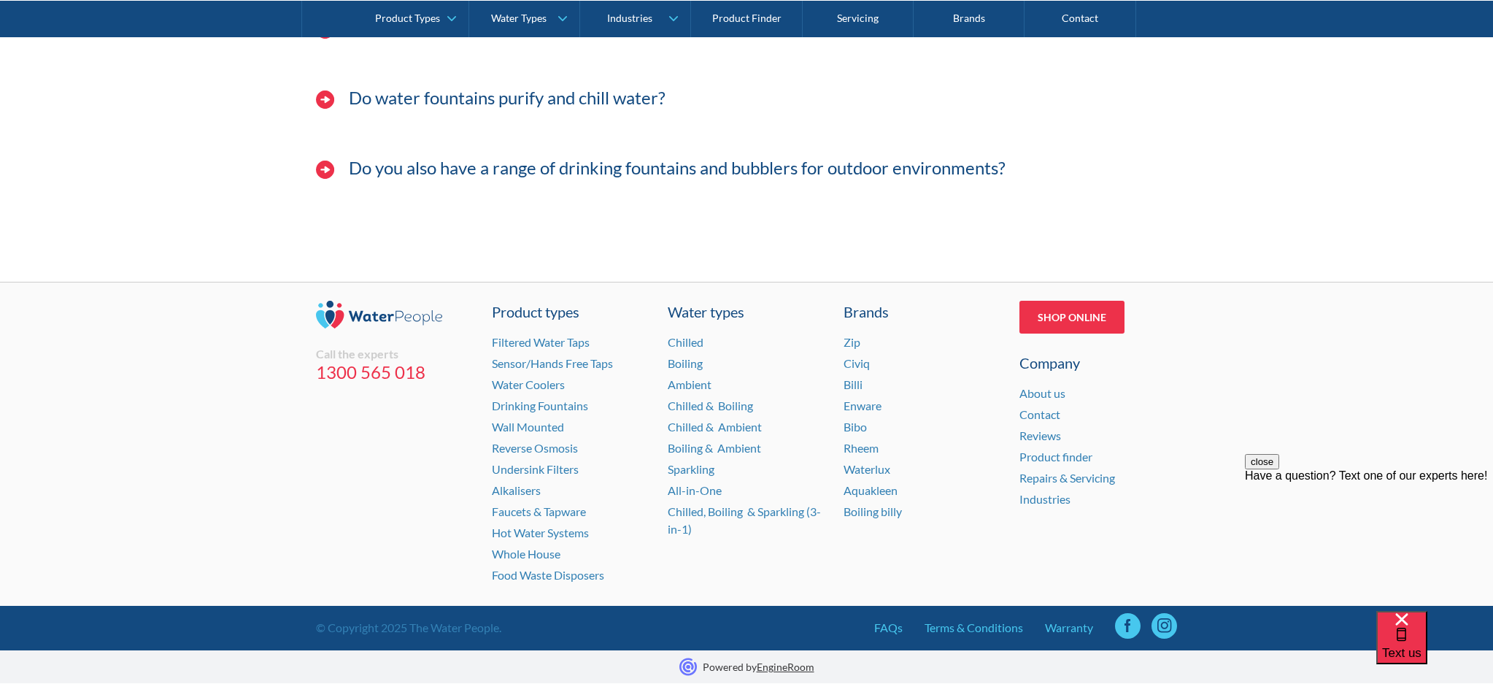
scroll to position [5481, 0]
click at [526, 363] on link "Sensor/Hands Free Taps" at bounding box center [552, 363] width 121 height 14
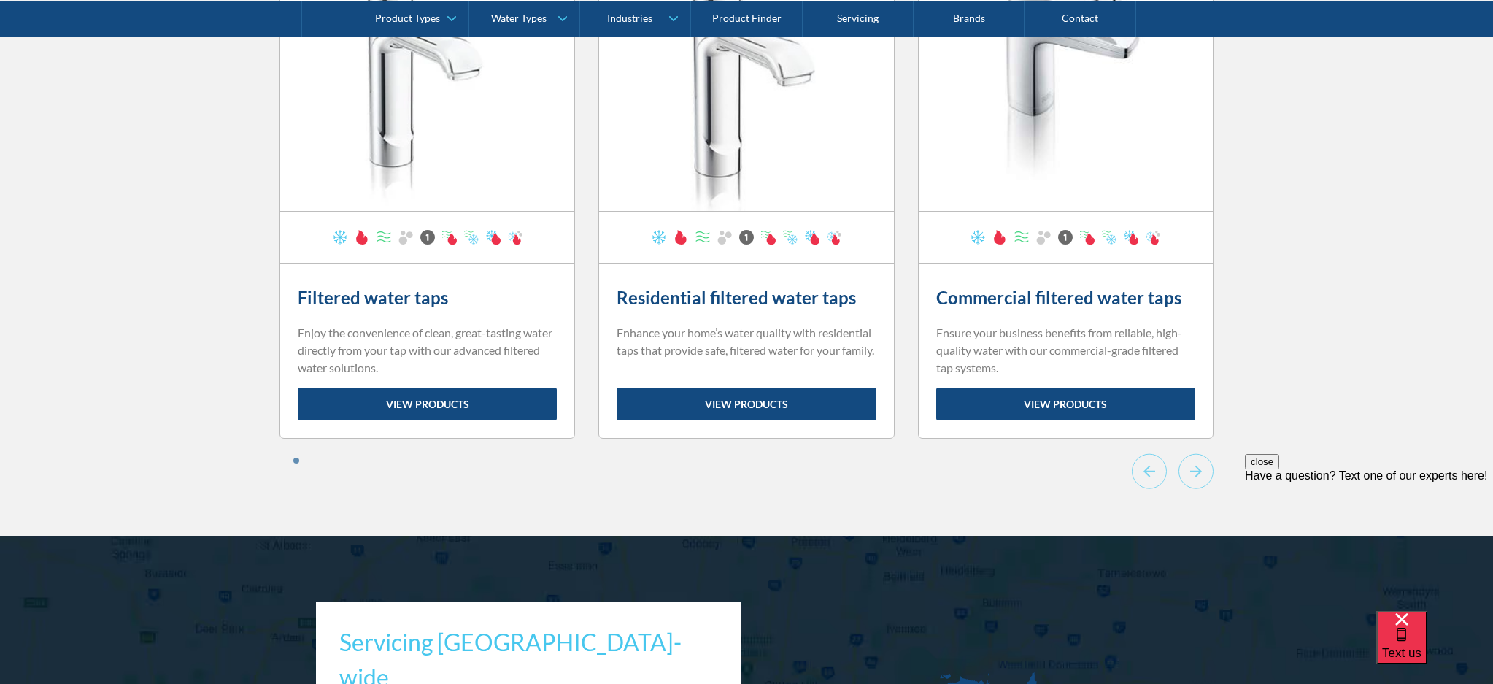
scroll to position [6770, 0]
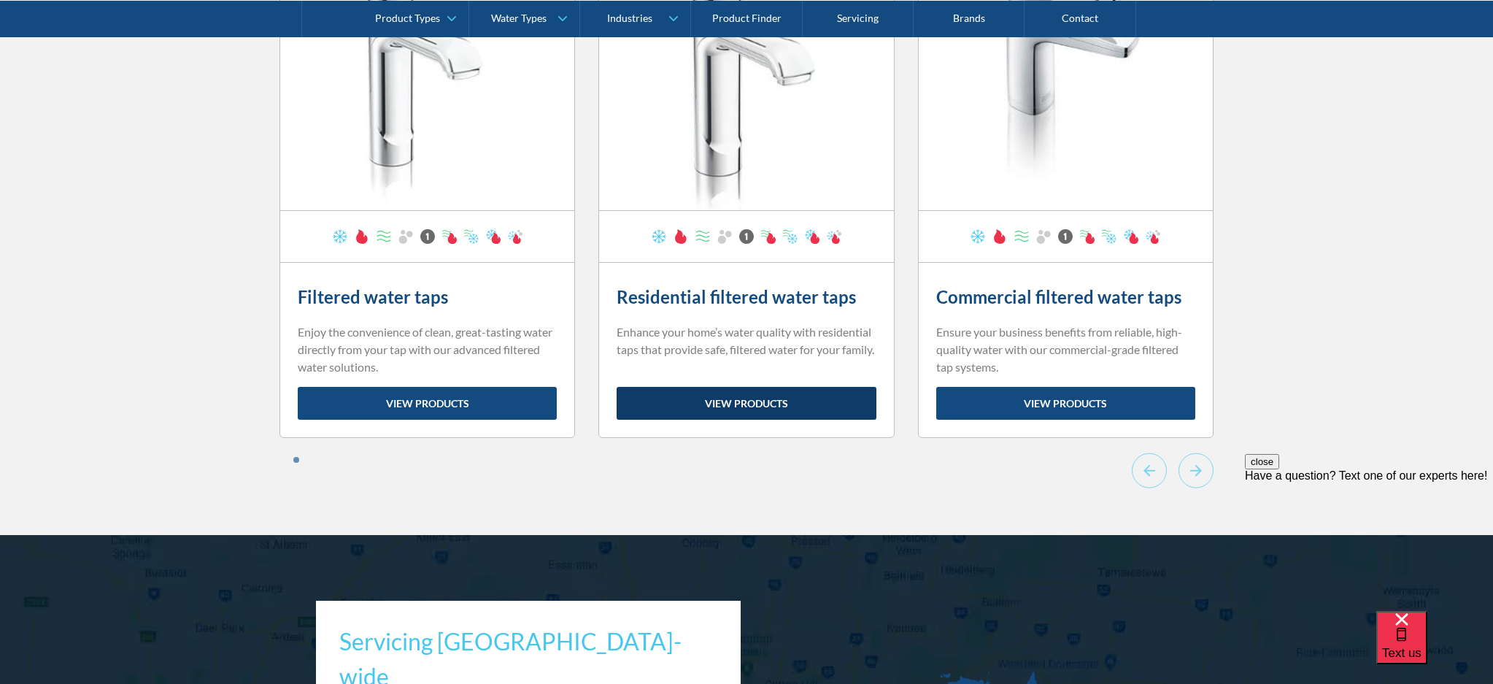
click at [744, 420] on link "view products" at bounding box center [746, 403] width 259 height 33
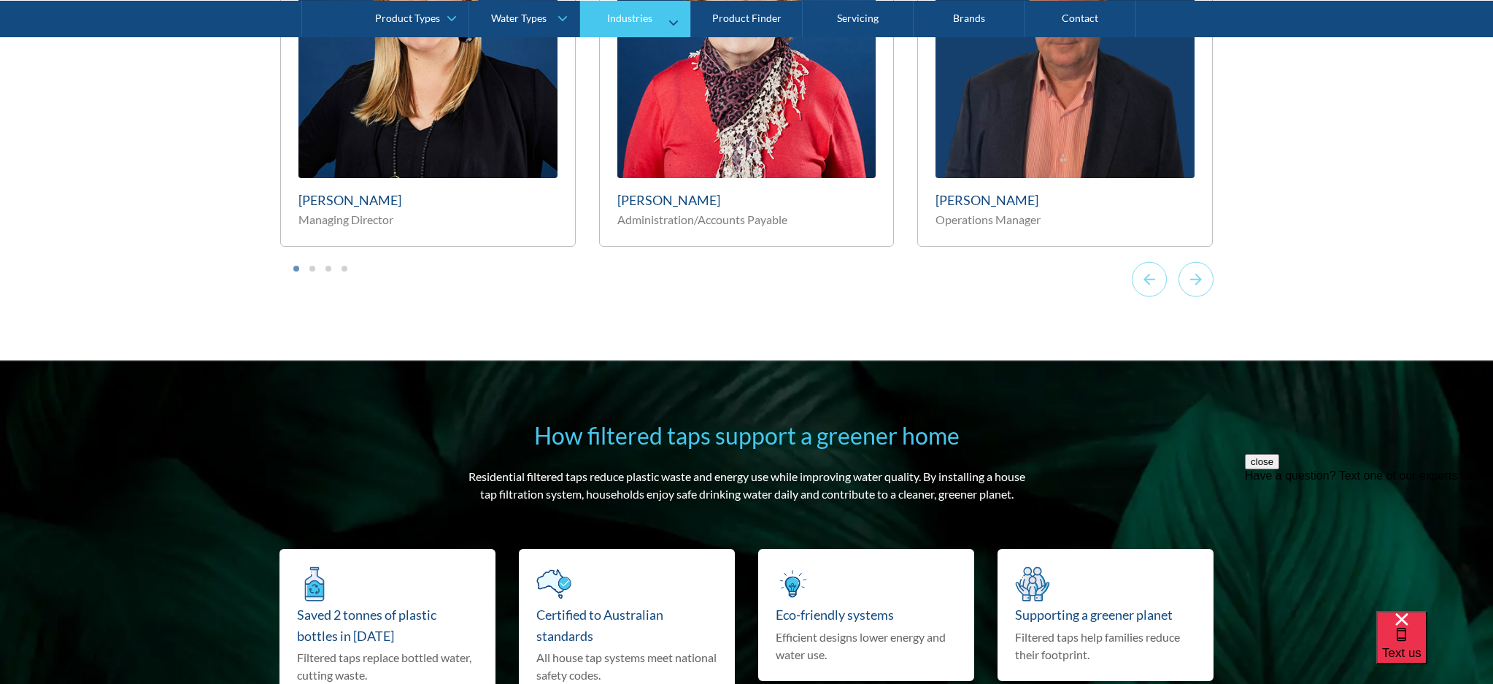
scroll to position [8797, 0]
